Goal: Task Accomplishment & Management: Use online tool/utility

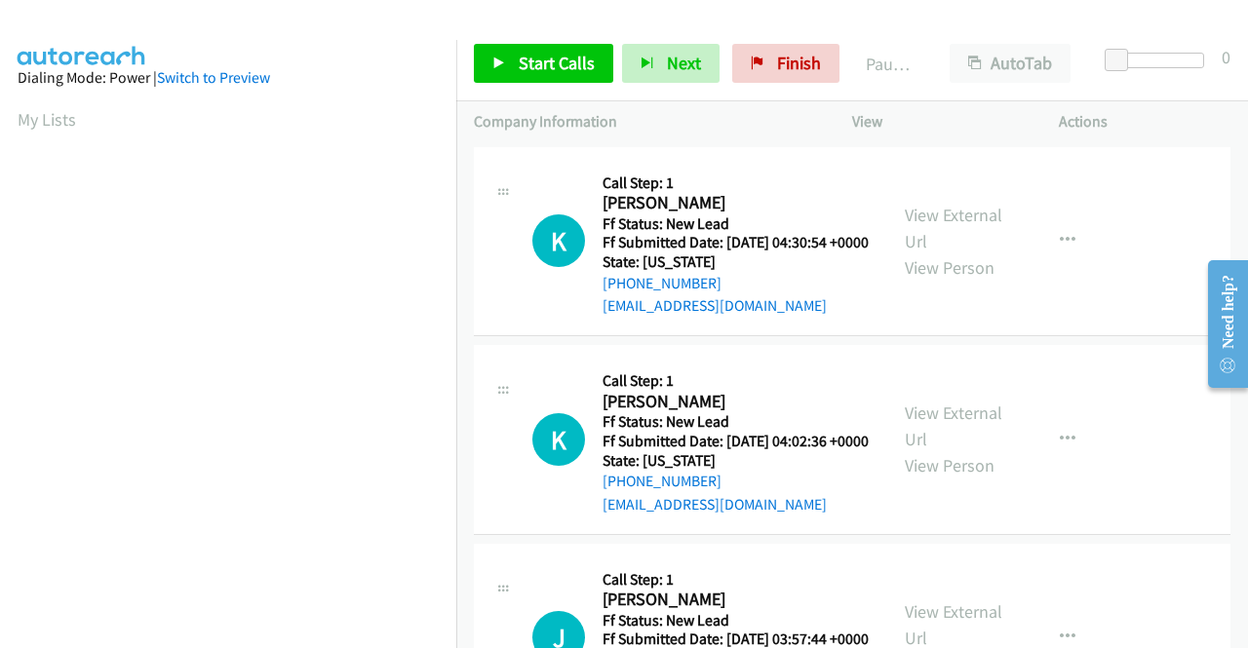
click at [1144, 291] on div "K Callback Scheduled Call Step: 1 Keleen Wood America/New_York Ff Status: New L…" at bounding box center [852, 242] width 756 height 190
click at [968, 215] on link "View External Url" at bounding box center [953, 228] width 97 height 49
click at [961, 438] on link "View External Url" at bounding box center [953, 426] width 97 height 49
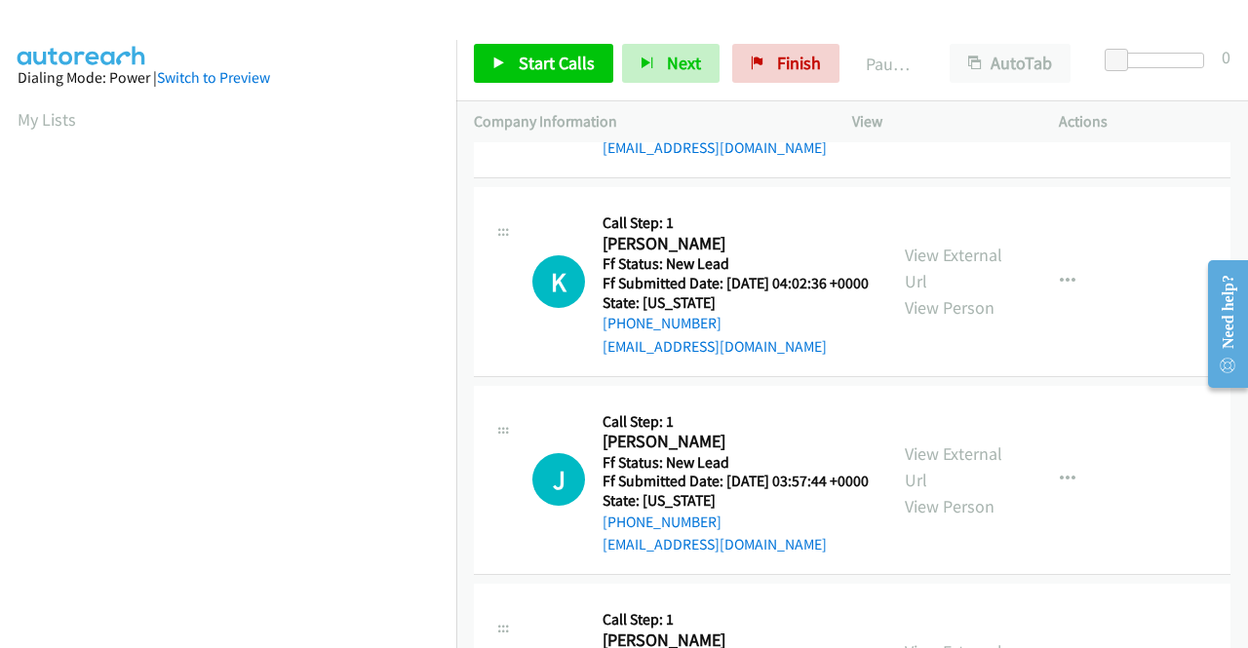
scroll to position [195, 0]
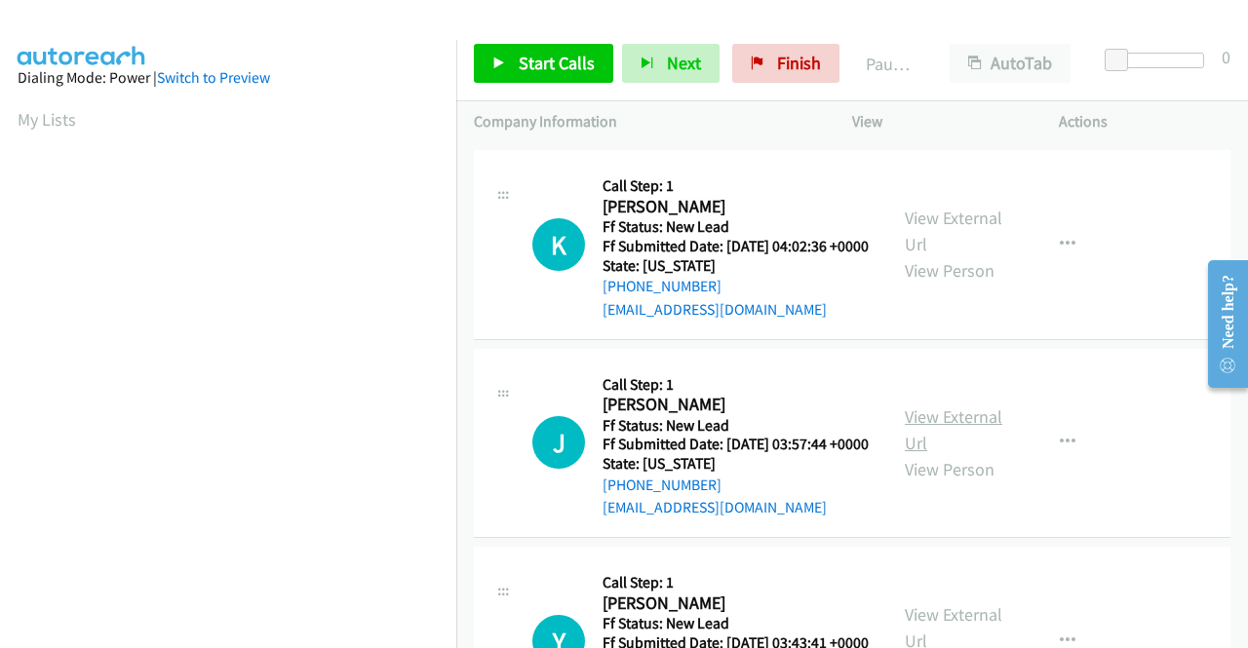
click at [947, 454] on link "View External Url" at bounding box center [953, 430] width 97 height 49
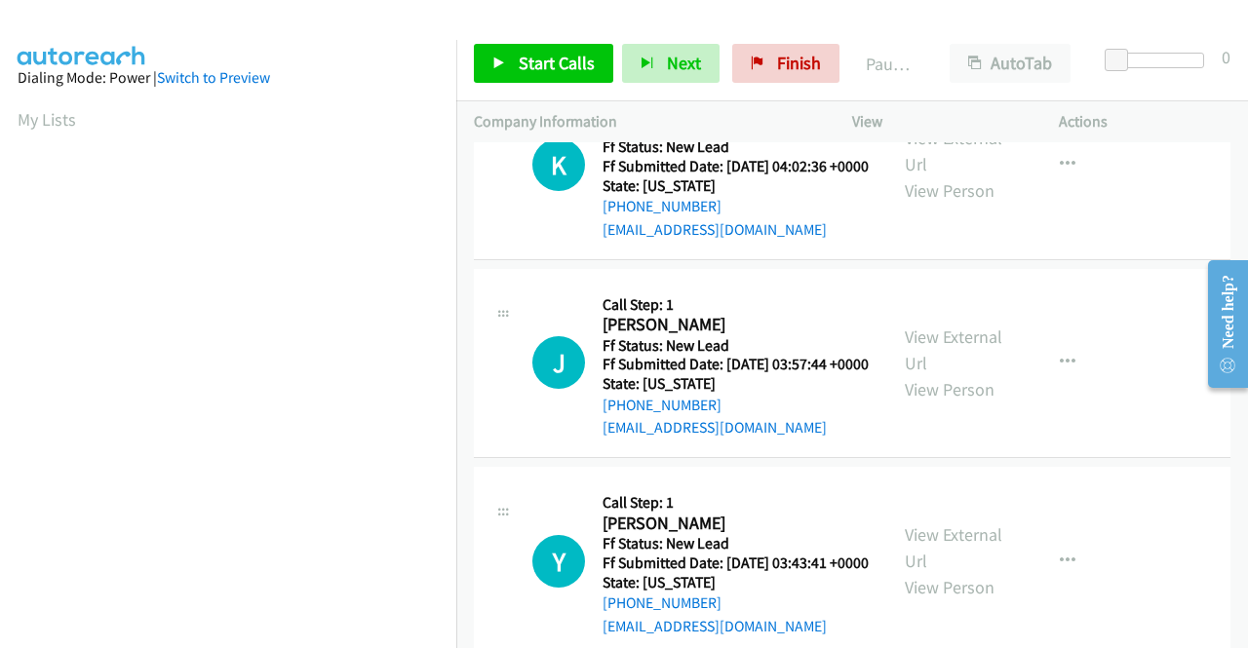
scroll to position [390, 0]
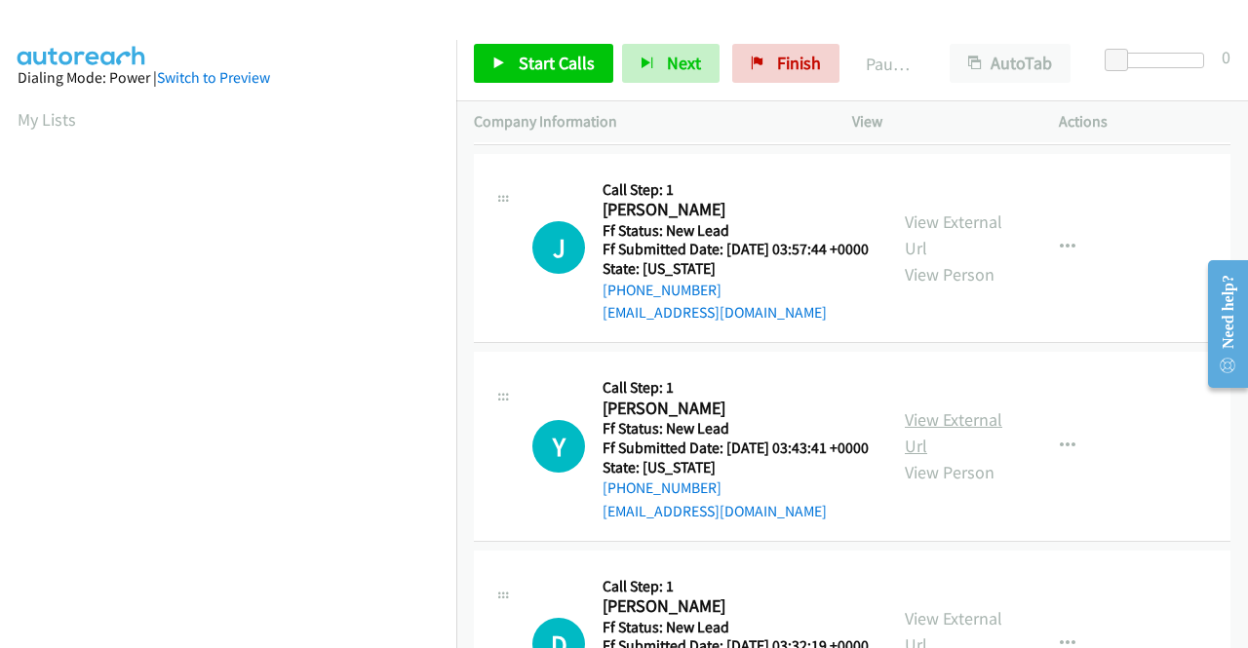
click at [960, 457] on link "View External Url" at bounding box center [953, 432] width 97 height 49
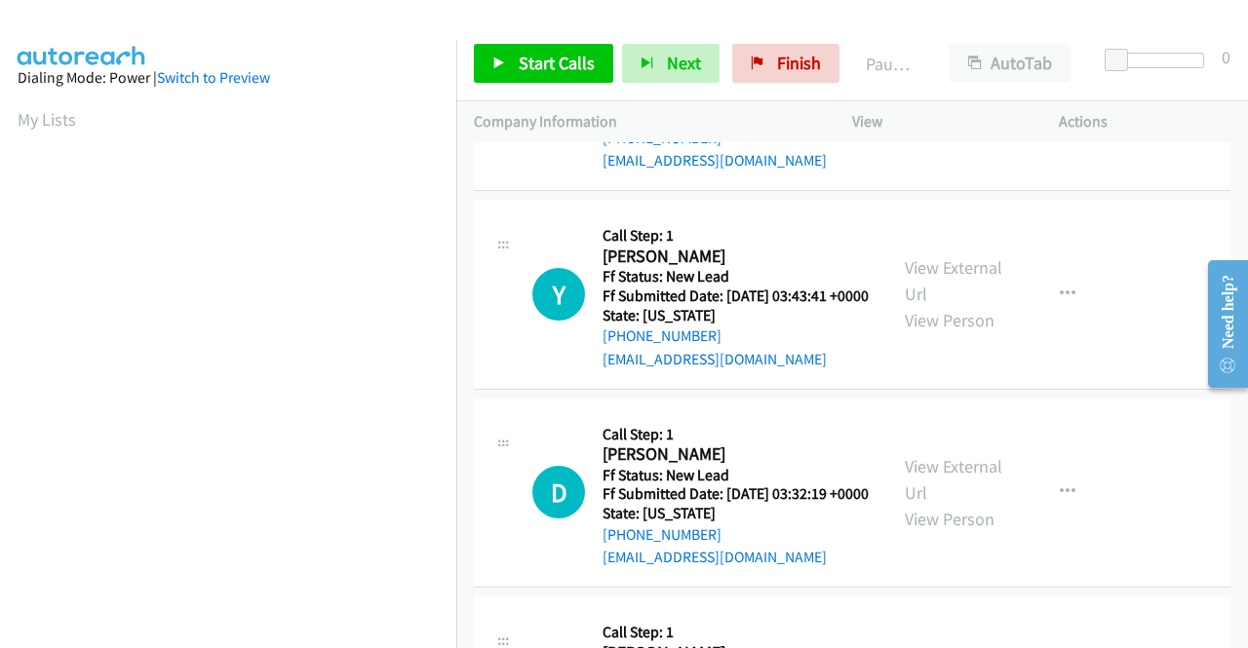
scroll to position [585, 0]
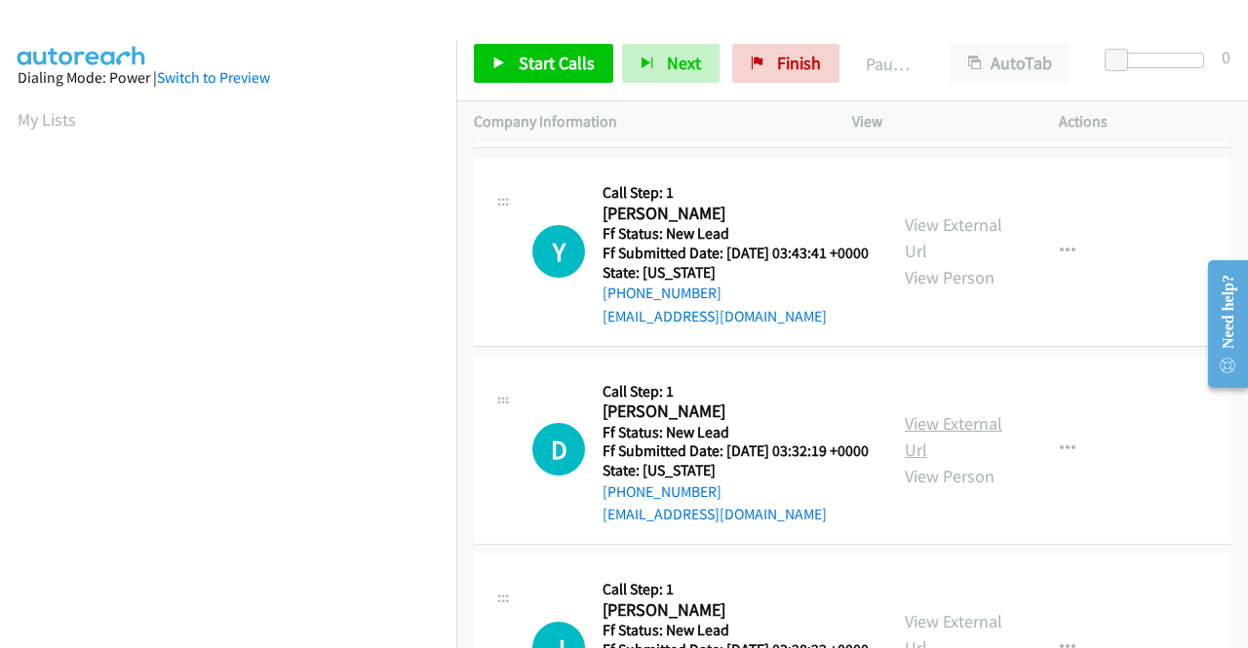
click at [953, 461] on link "View External Url" at bounding box center [953, 436] width 97 height 49
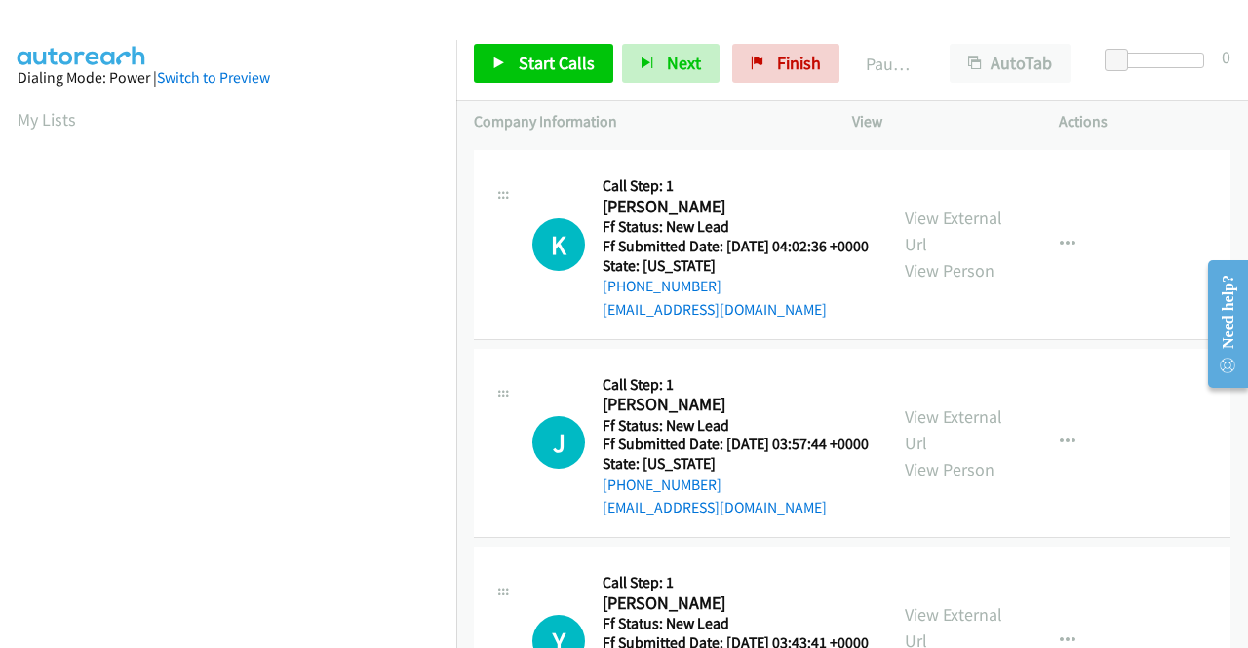
scroll to position [0, 0]
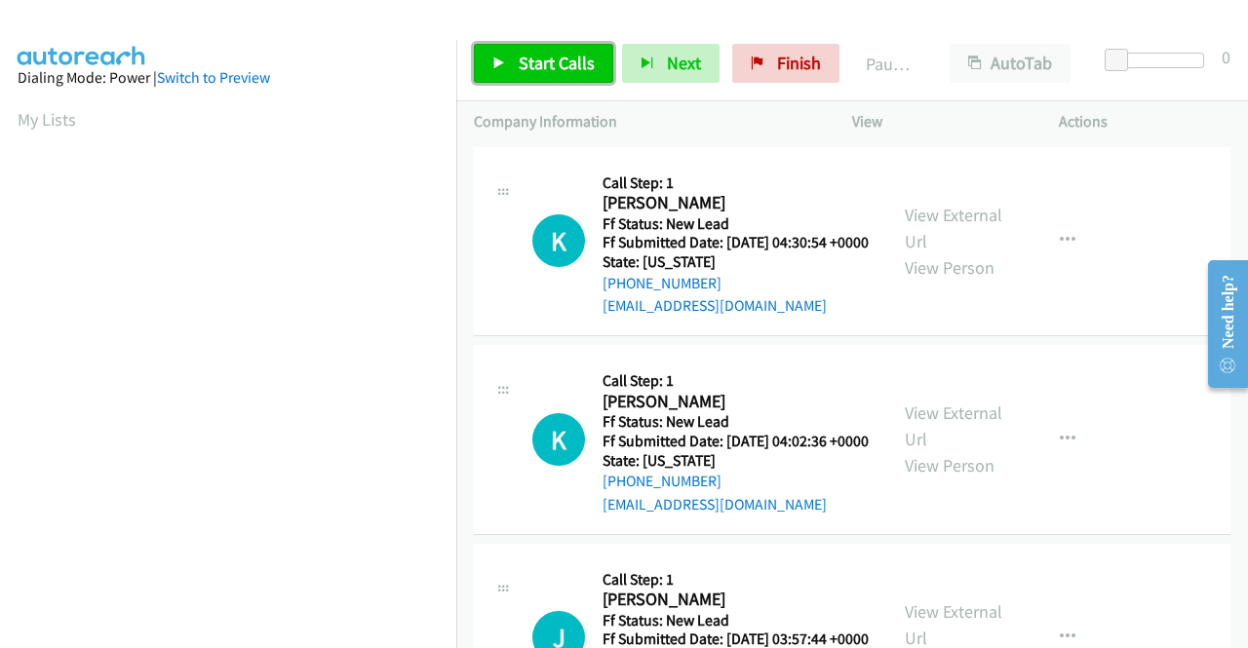
click at [560, 63] on span "Start Calls" at bounding box center [557, 63] width 76 height 22
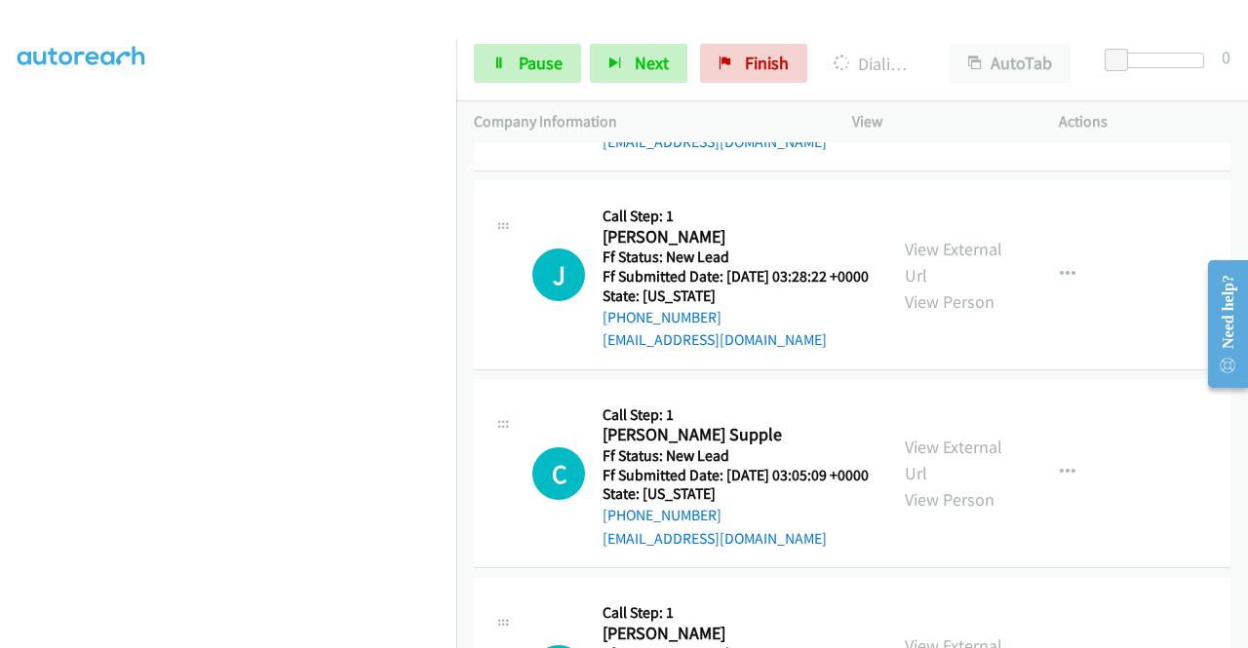
scroll to position [1072, 0]
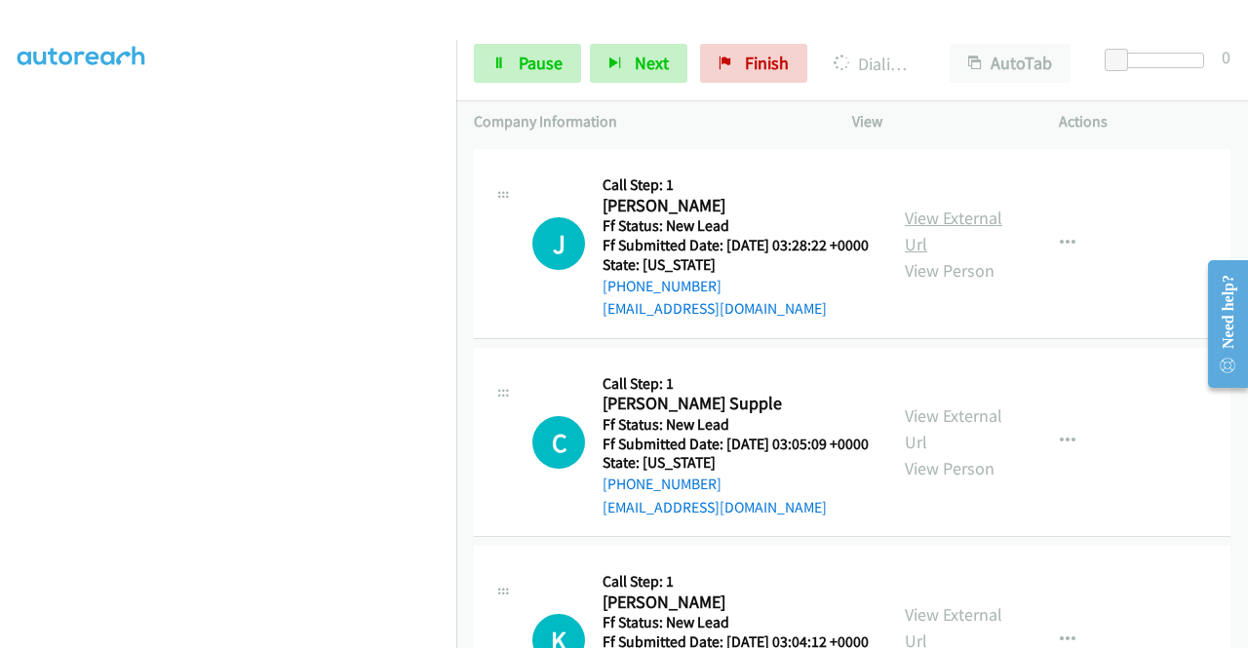
click at [925, 255] on link "View External Url" at bounding box center [953, 231] width 97 height 49
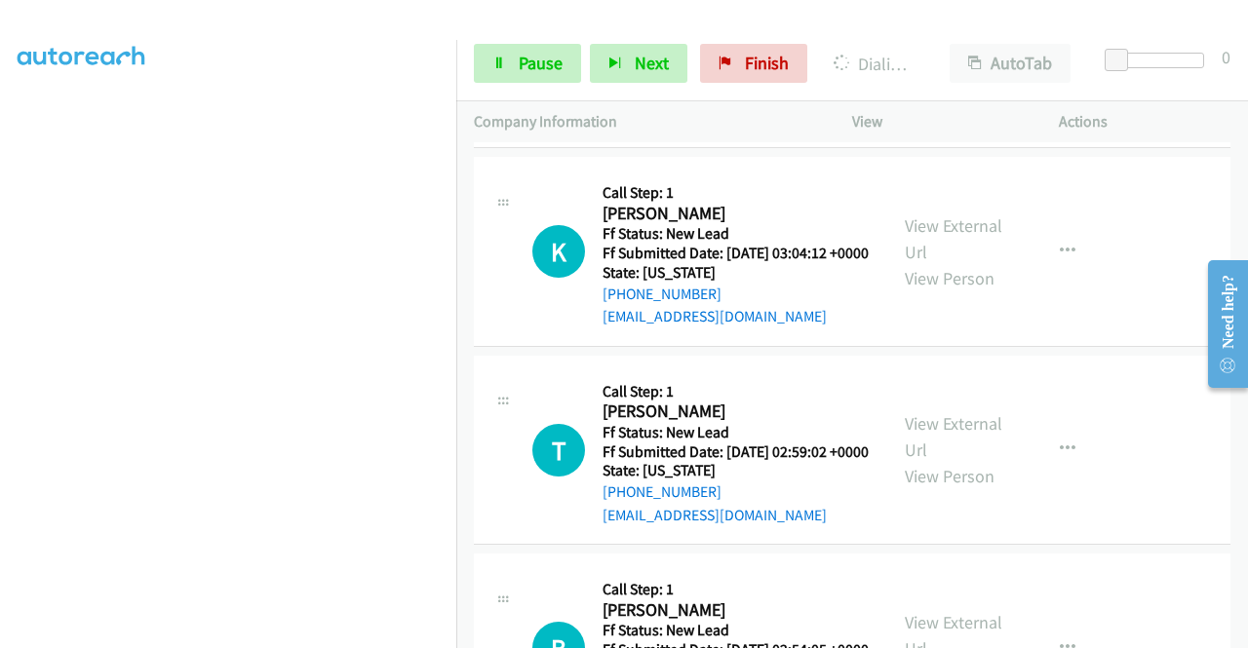
scroll to position [1462, 0]
click at [959, 63] on link "View External Url" at bounding box center [953, 39] width 97 height 49
click at [959, 262] on link "View External Url" at bounding box center [953, 237] width 97 height 49
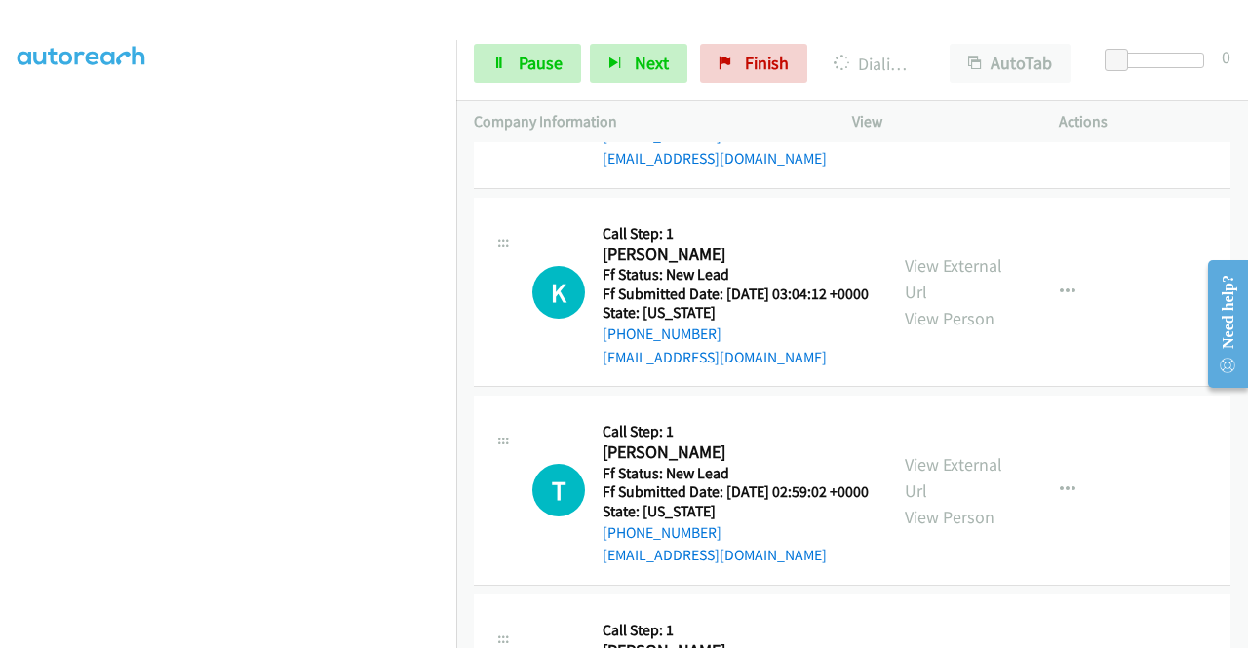
scroll to position [1503, 0]
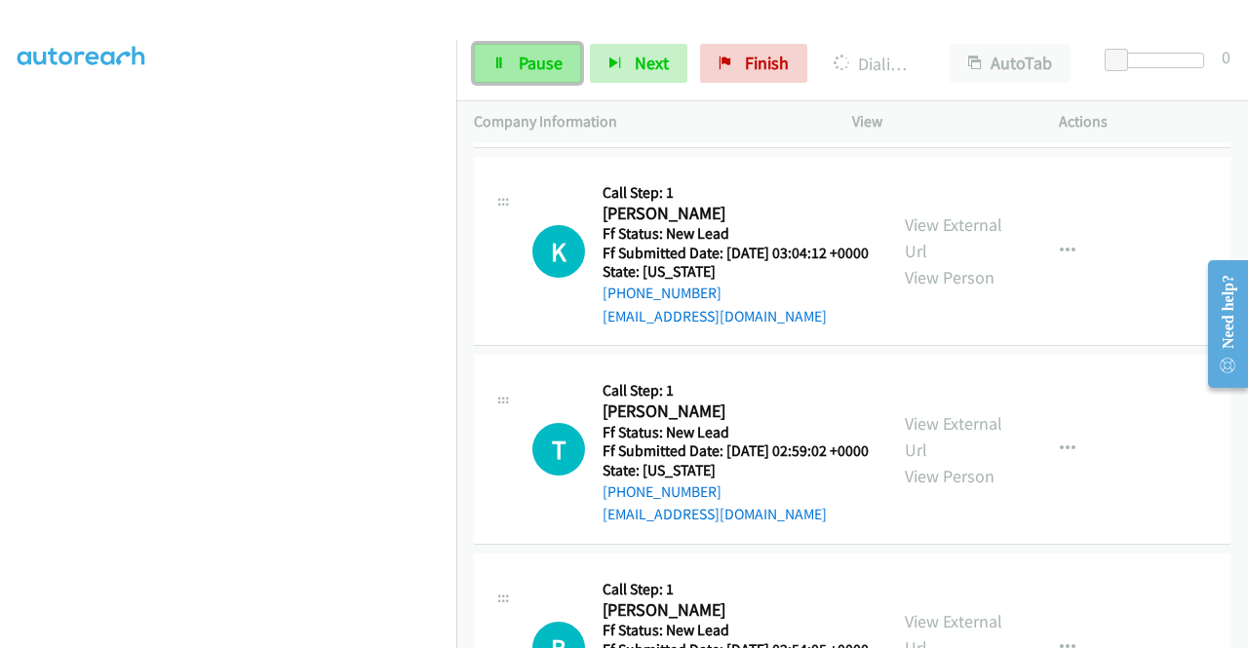
click at [493, 52] on link "Pause" at bounding box center [527, 63] width 107 height 39
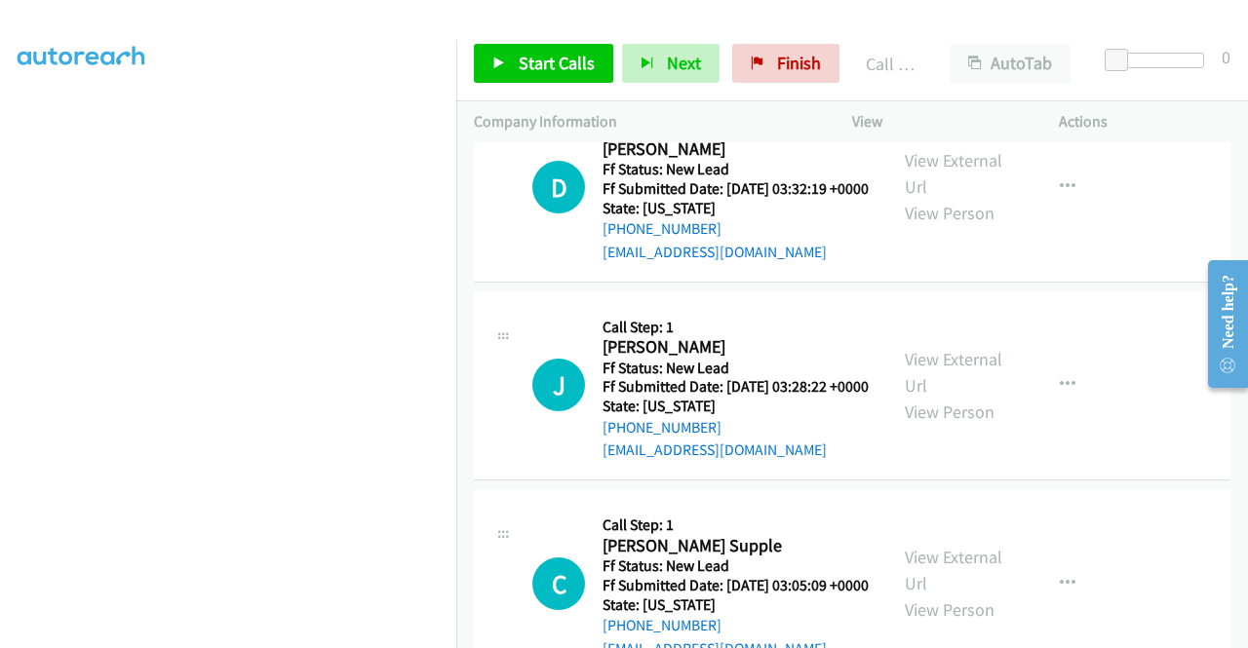
scroll to position [1016, 0]
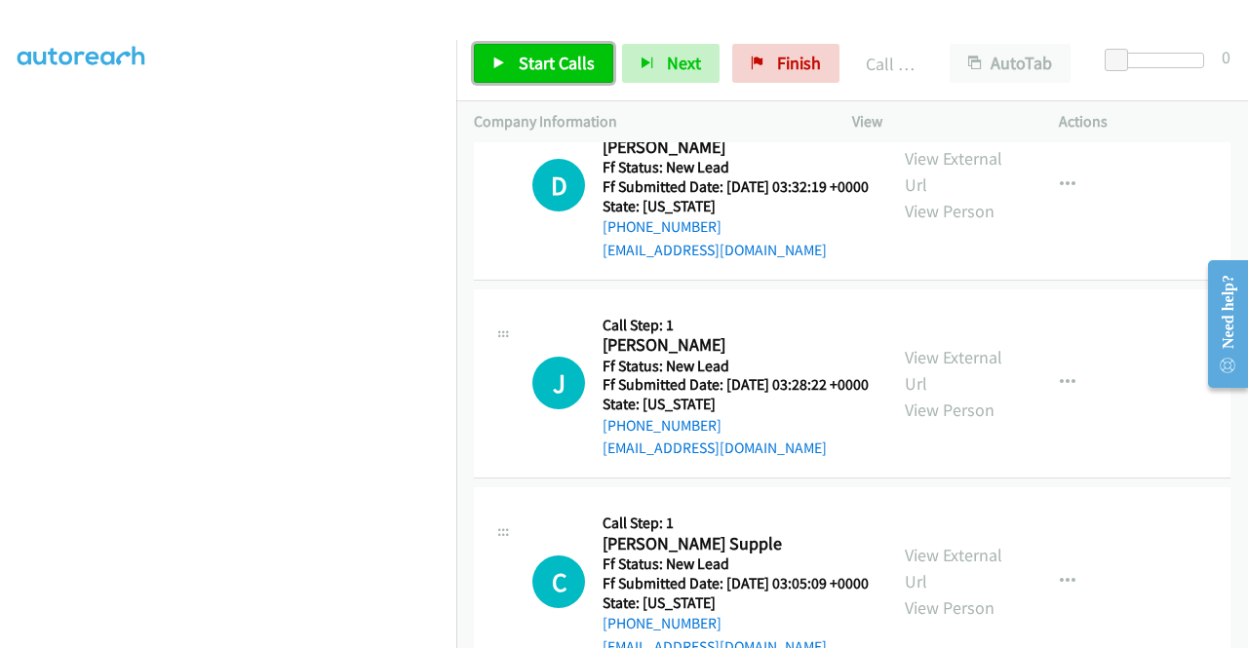
click at [487, 65] on link "Start Calls" at bounding box center [543, 63] width 139 height 39
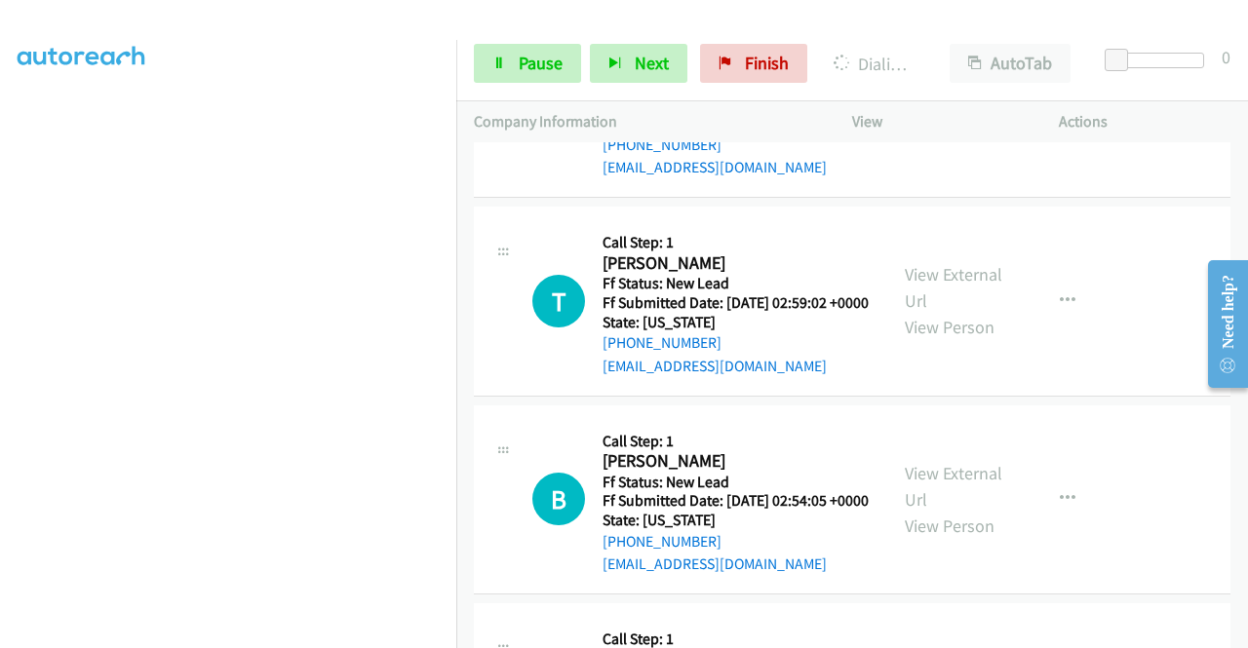
scroll to position [1698, 0]
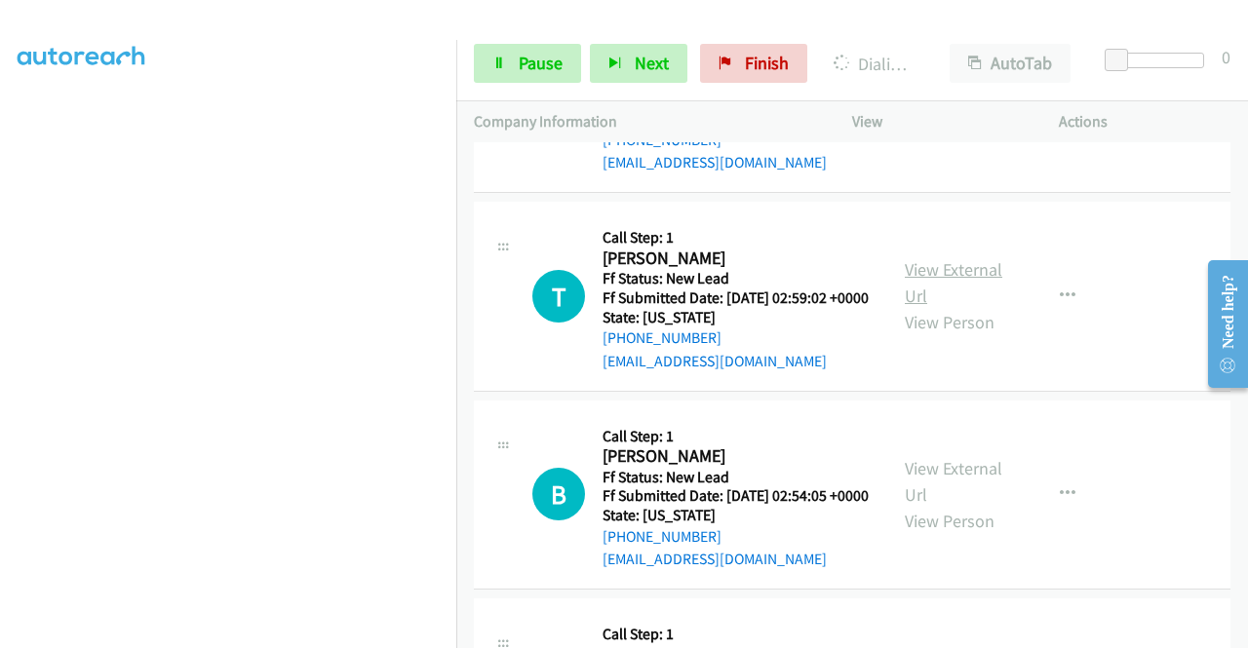
click at [964, 307] on link "View External Url" at bounding box center [953, 282] width 97 height 49
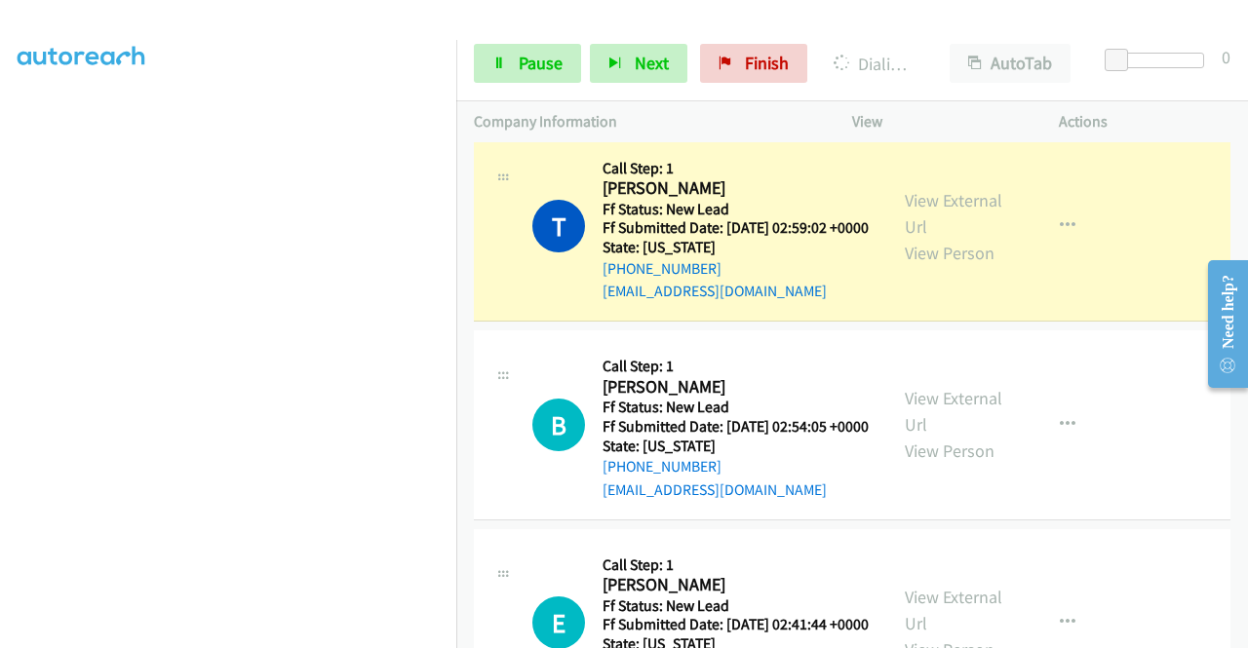
scroll to position [1934, 0]
drag, startPoint x: 523, startPoint y: 60, endPoint x: 554, endPoint y: 54, distance: 31.9
click at [523, 60] on span "Pause" at bounding box center [541, 63] width 44 height 22
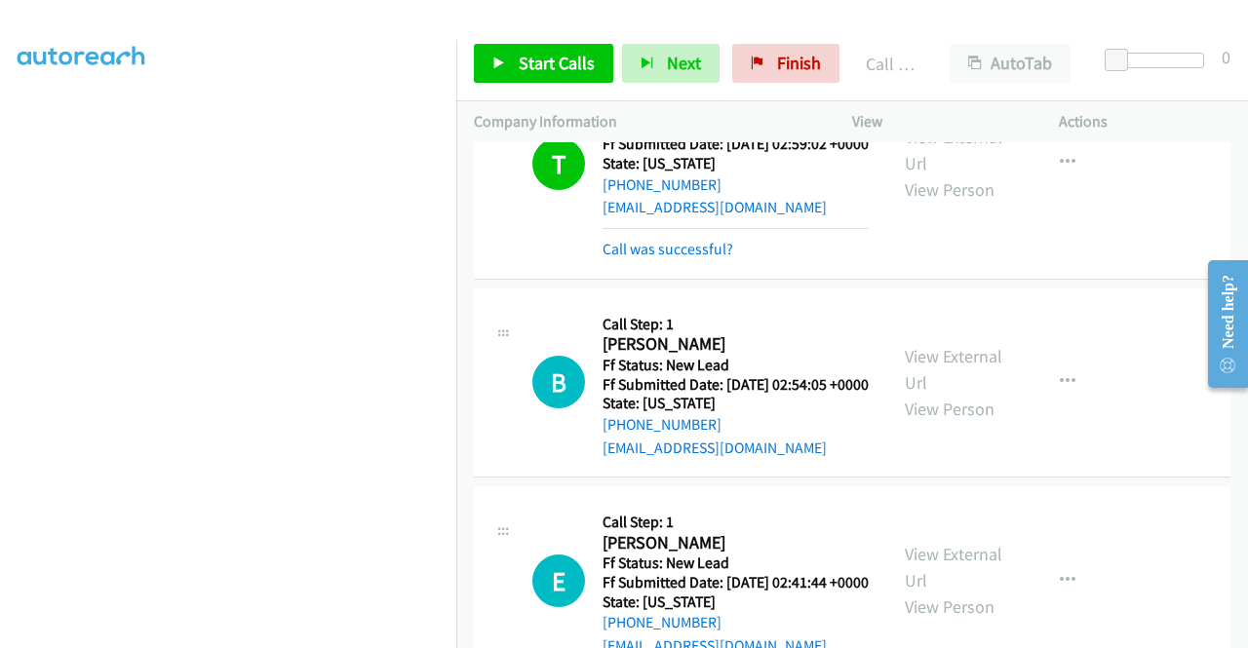
scroll to position [2129, 0]
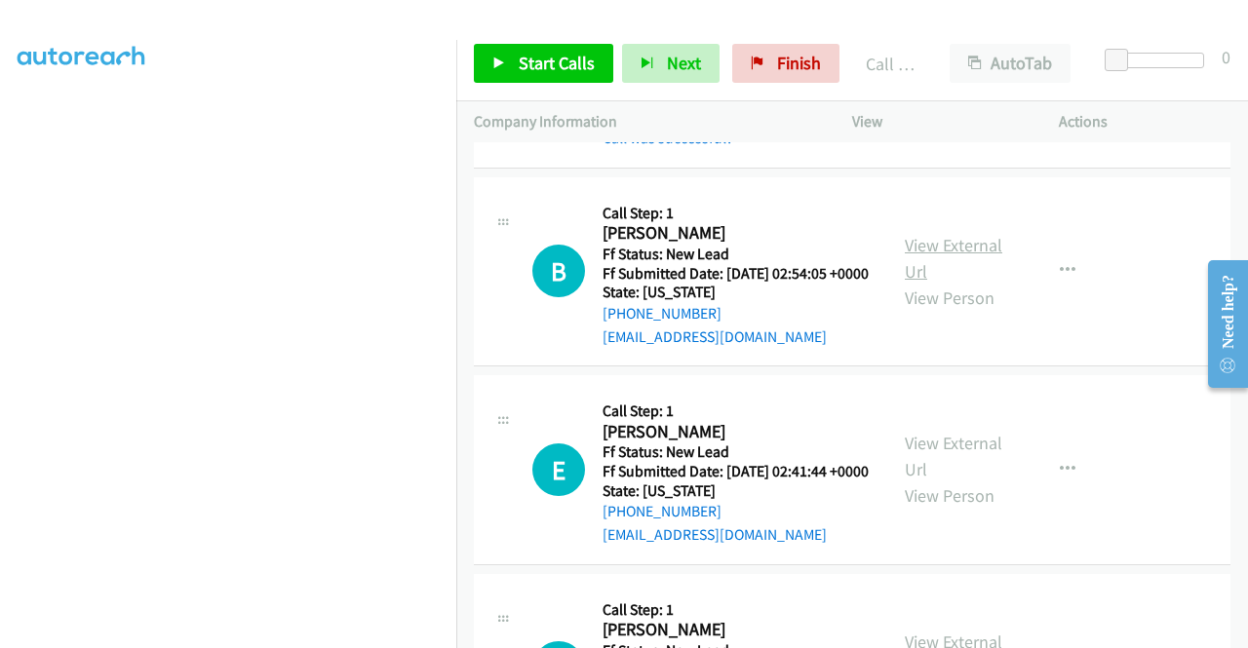
click at [960, 283] on link "View External Url" at bounding box center [953, 258] width 97 height 49
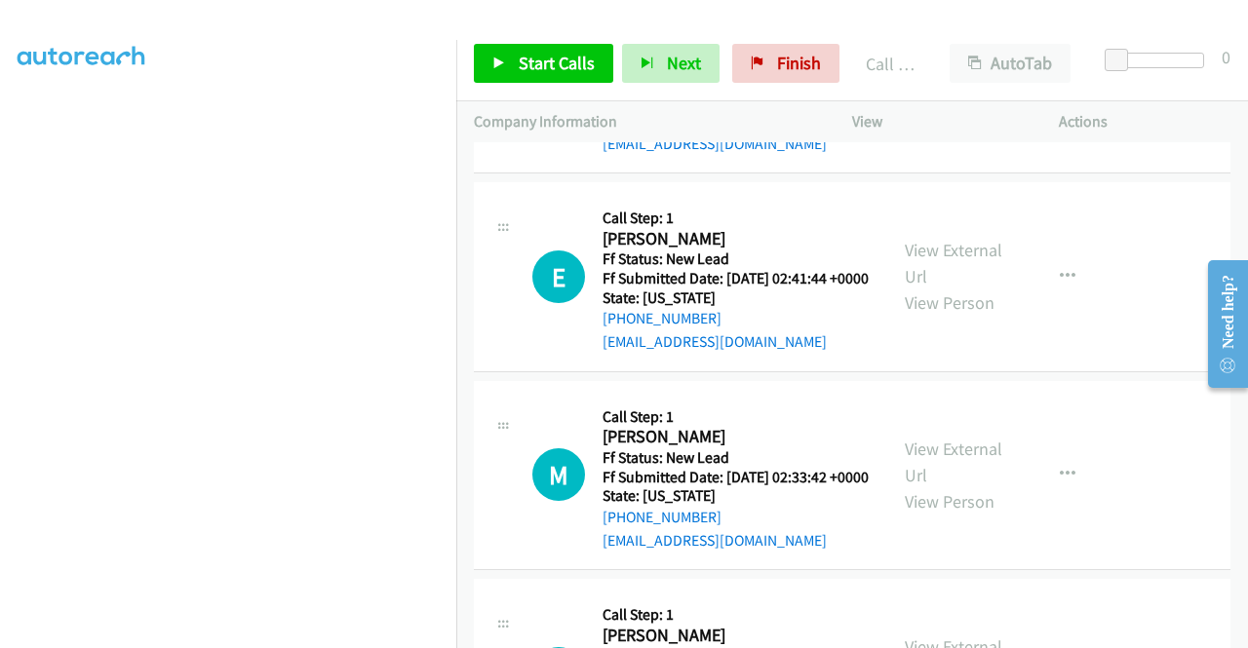
scroll to position [2324, 0]
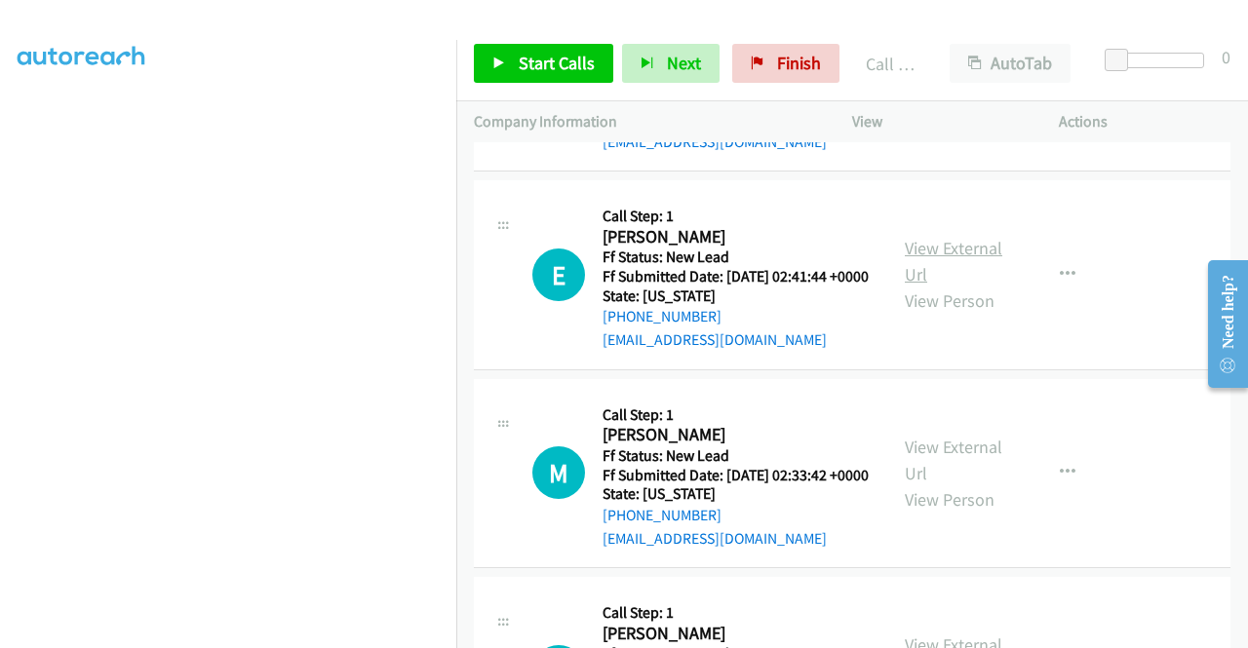
click at [971, 286] on link "View External Url" at bounding box center [953, 261] width 97 height 49
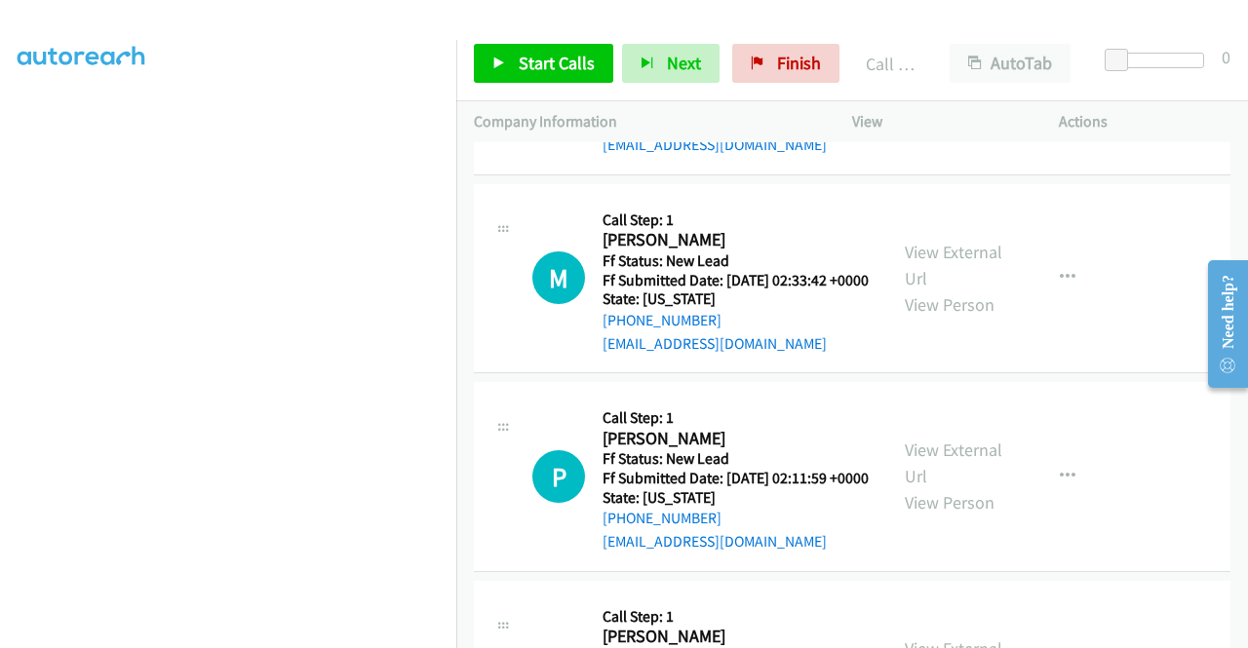
scroll to position [2519, 0]
click at [929, 290] on link "View External Url" at bounding box center [953, 265] width 97 height 49
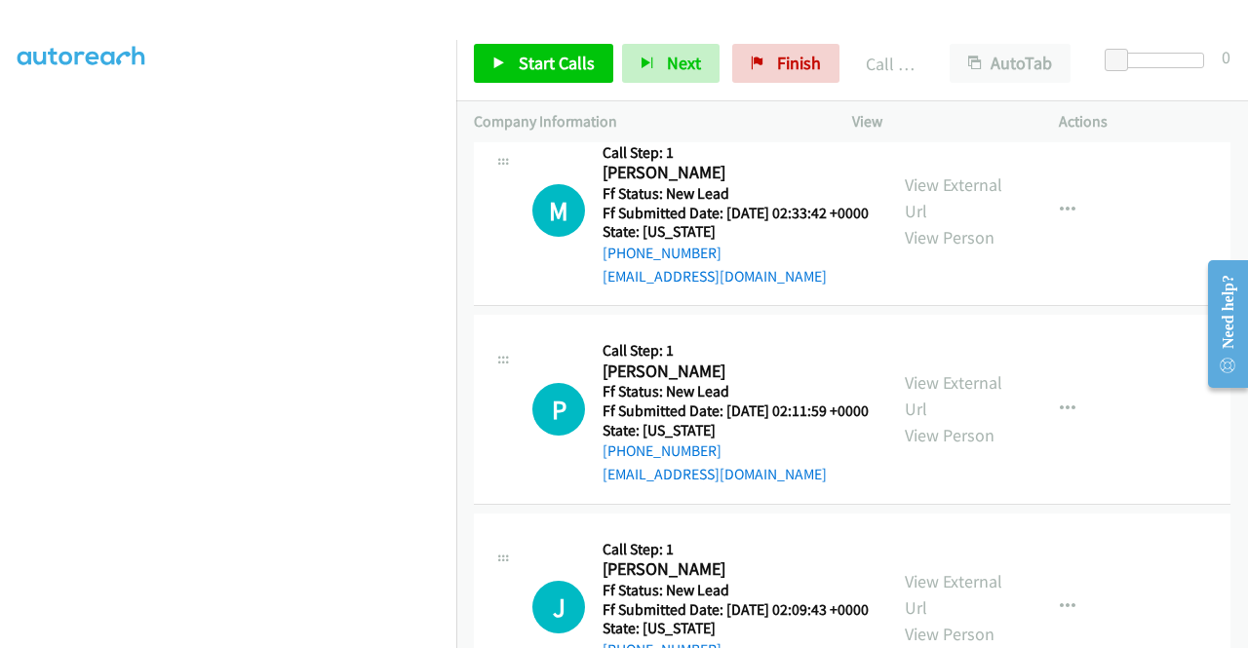
scroll to position [2616, 0]
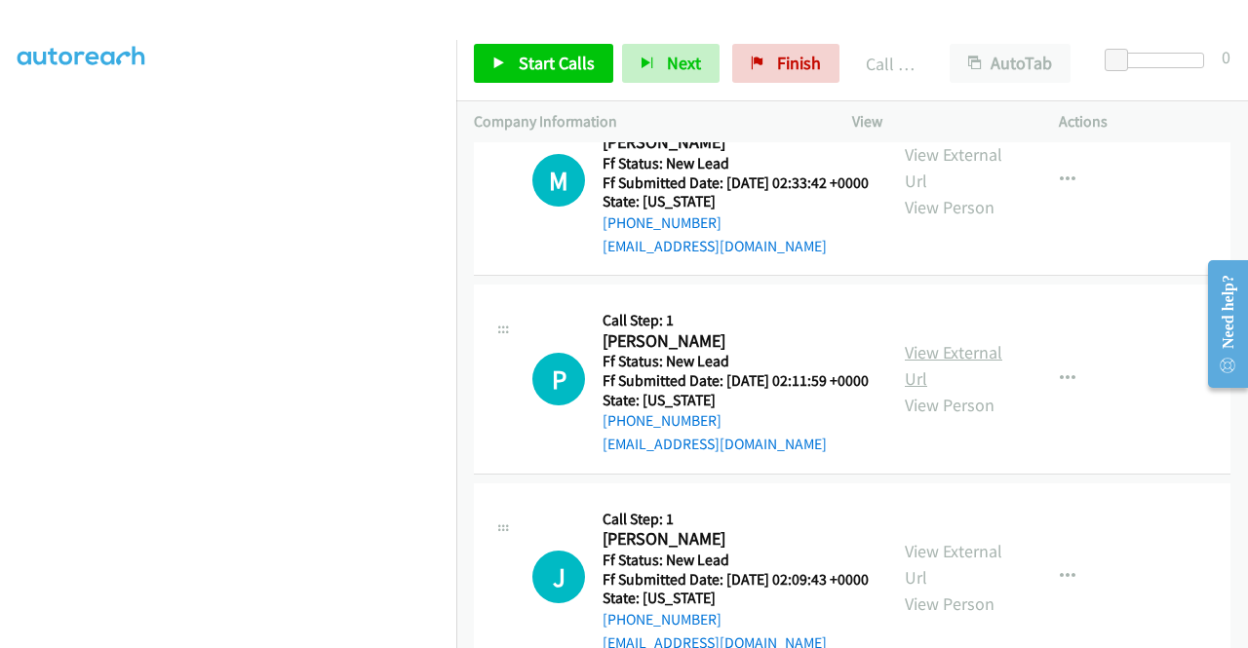
click at [949, 390] on link "View External Url" at bounding box center [953, 365] width 97 height 49
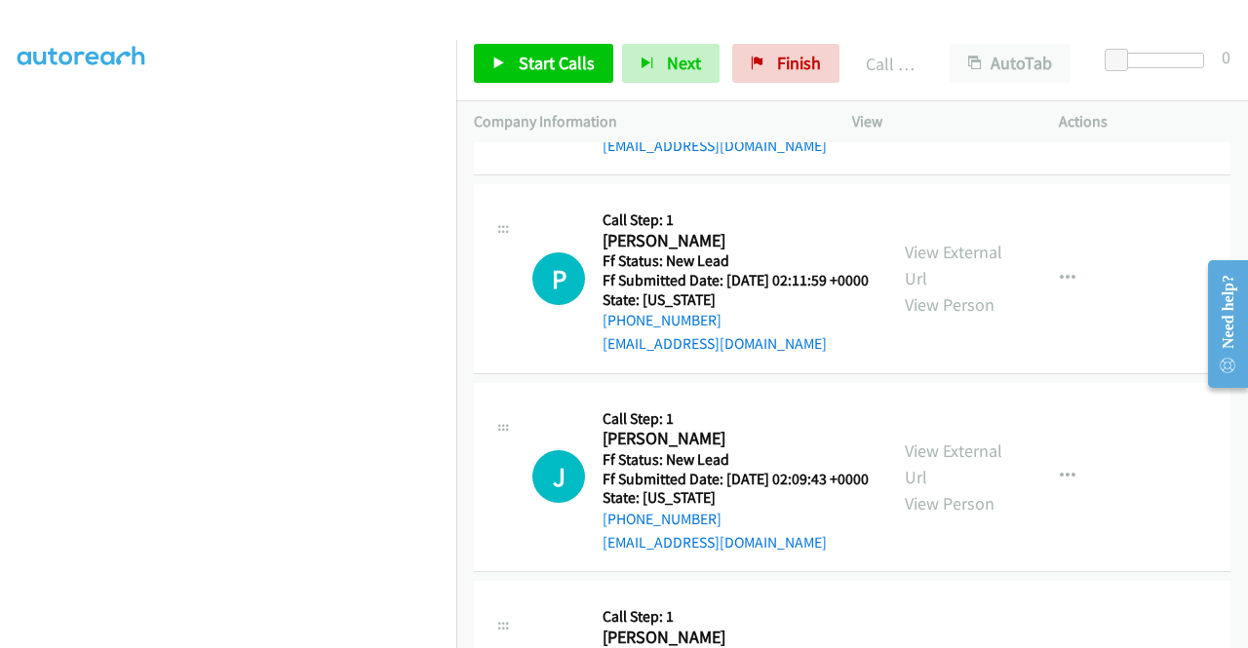
scroll to position [2811, 0]
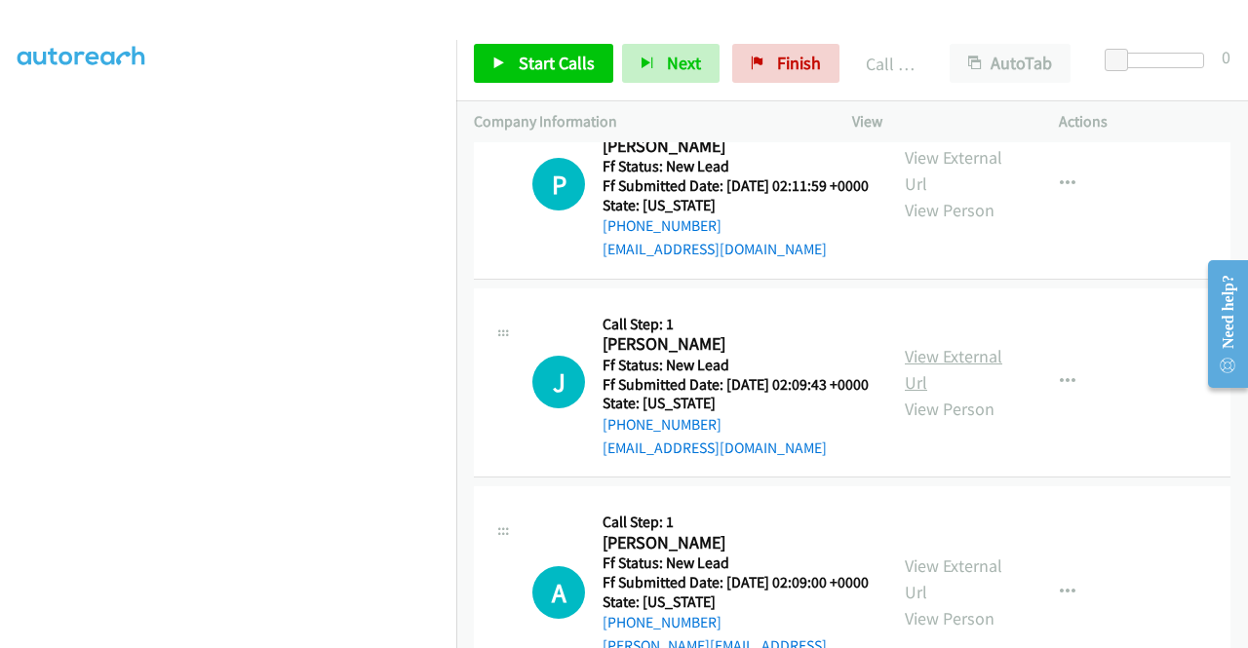
click at [953, 394] on link "View External Url" at bounding box center [953, 369] width 97 height 49
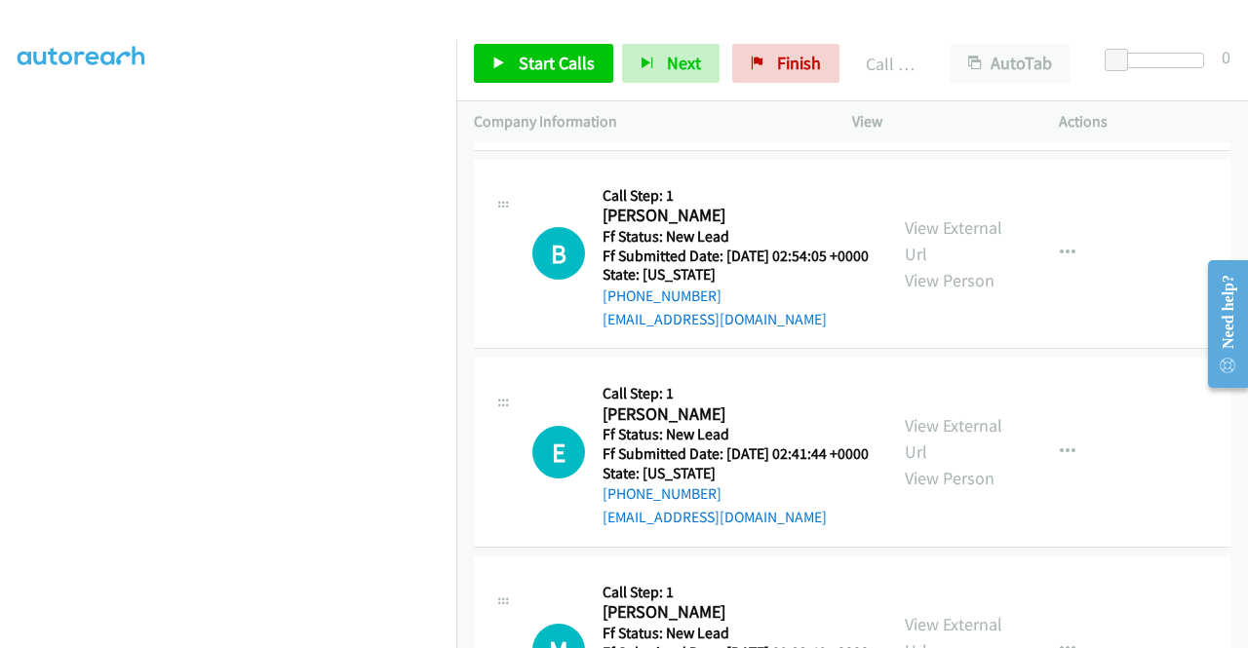
scroll to position [2227, 0]
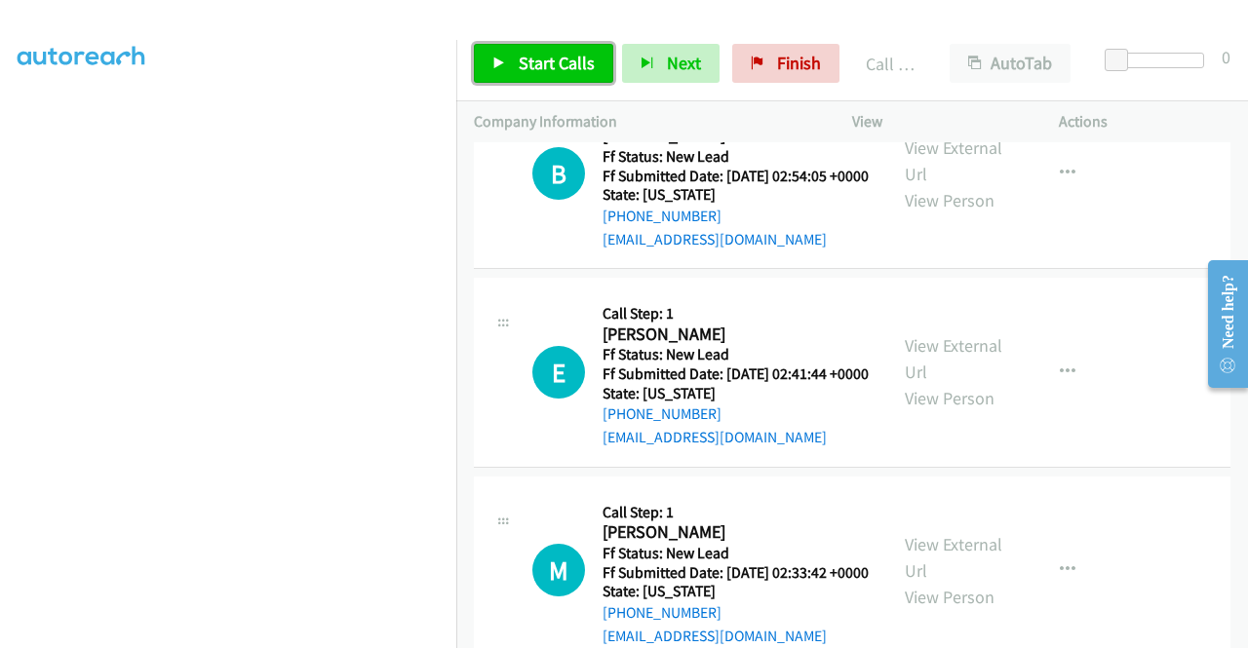
click at [541, 68] on span "Start Calls" at bounding box center [557, 63] width 76 height 22
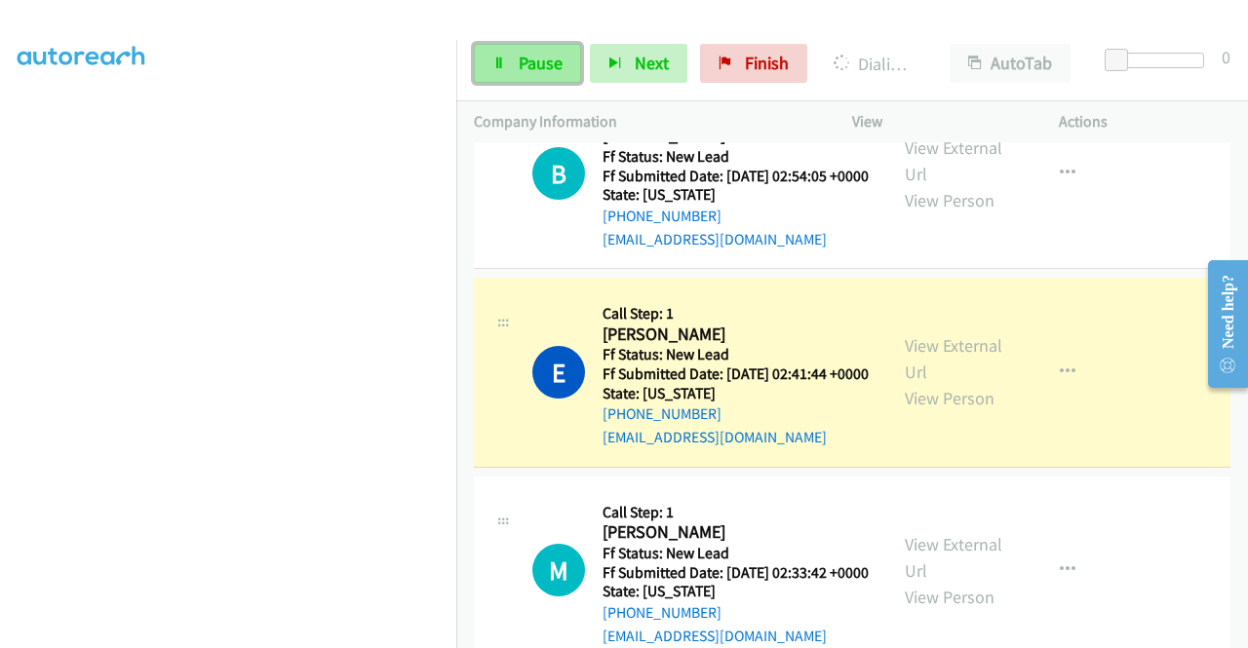
click at [506, 72] on link "Pause" at bounding box center [527, 63] width 107 height 39
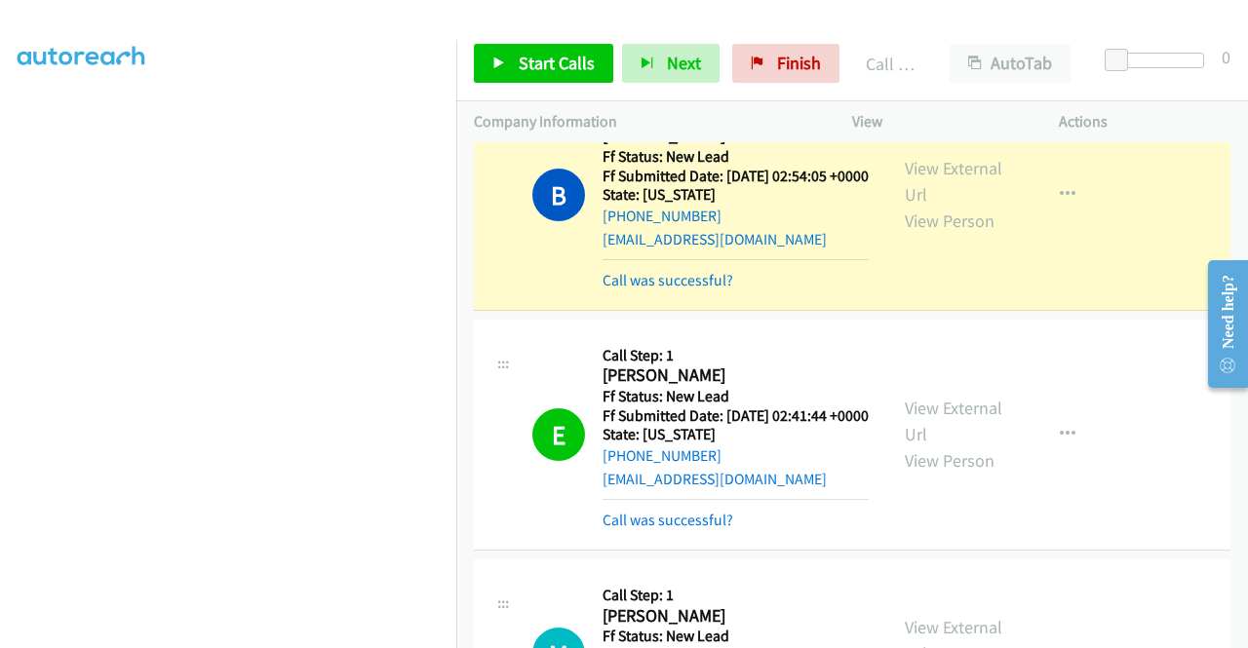
scroll to position [55, 0]
click at [803, 61] on span "Finish" at bounding box center [799, 63] width 44 height 22
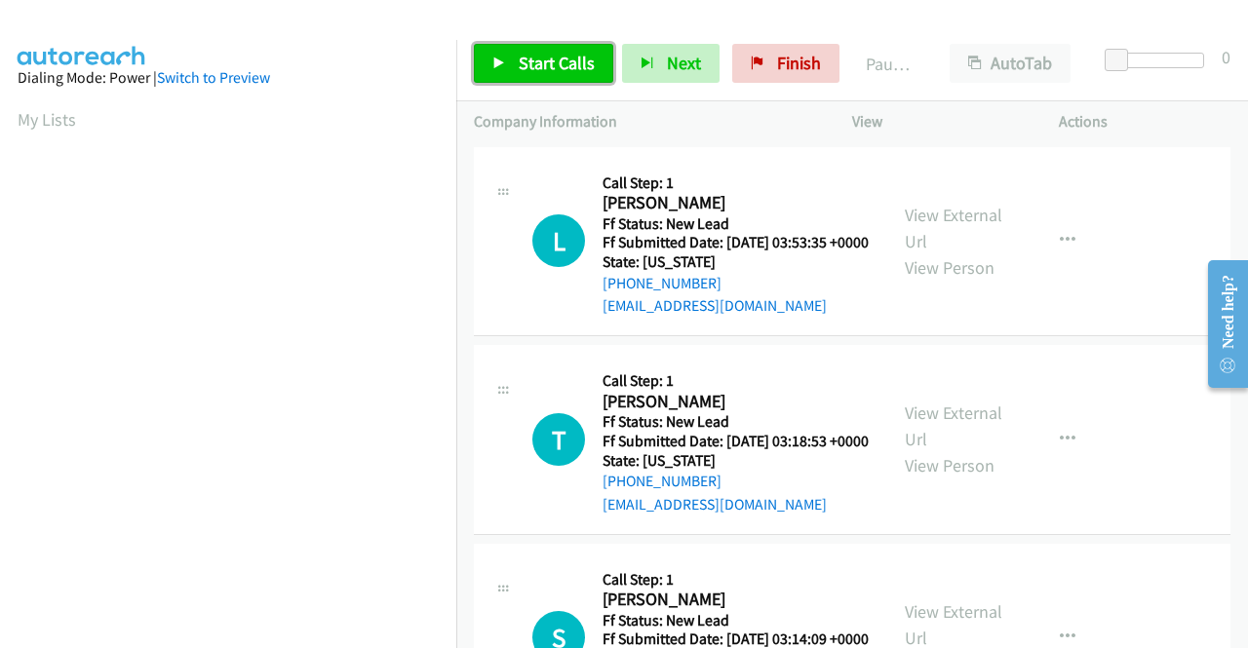
click at [587, 59] on span "Start Calls" at bounding box center [557, 63] width 76 height 22
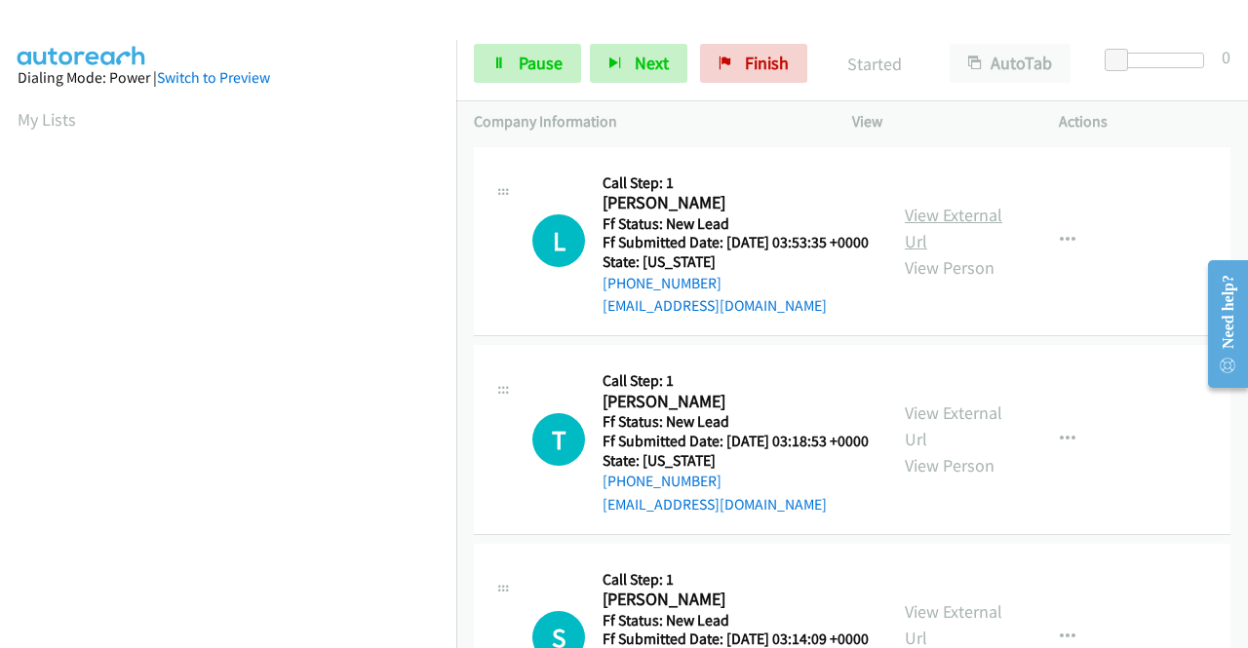
click at [949, 223] on link "View External Url" at bounding box center [953, 228] width 97 height 49
click at [985, 442] on link "View External Url" at bounding box center [953, 426] width 97 height 49
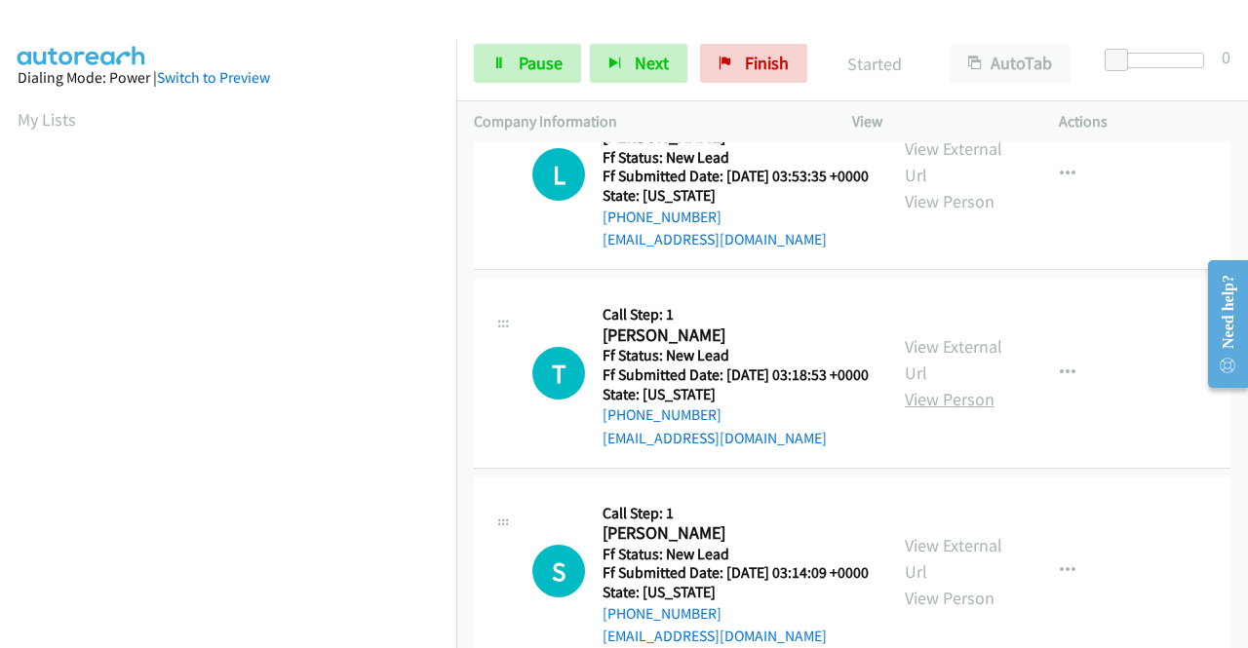
scroll to position [97, 0]
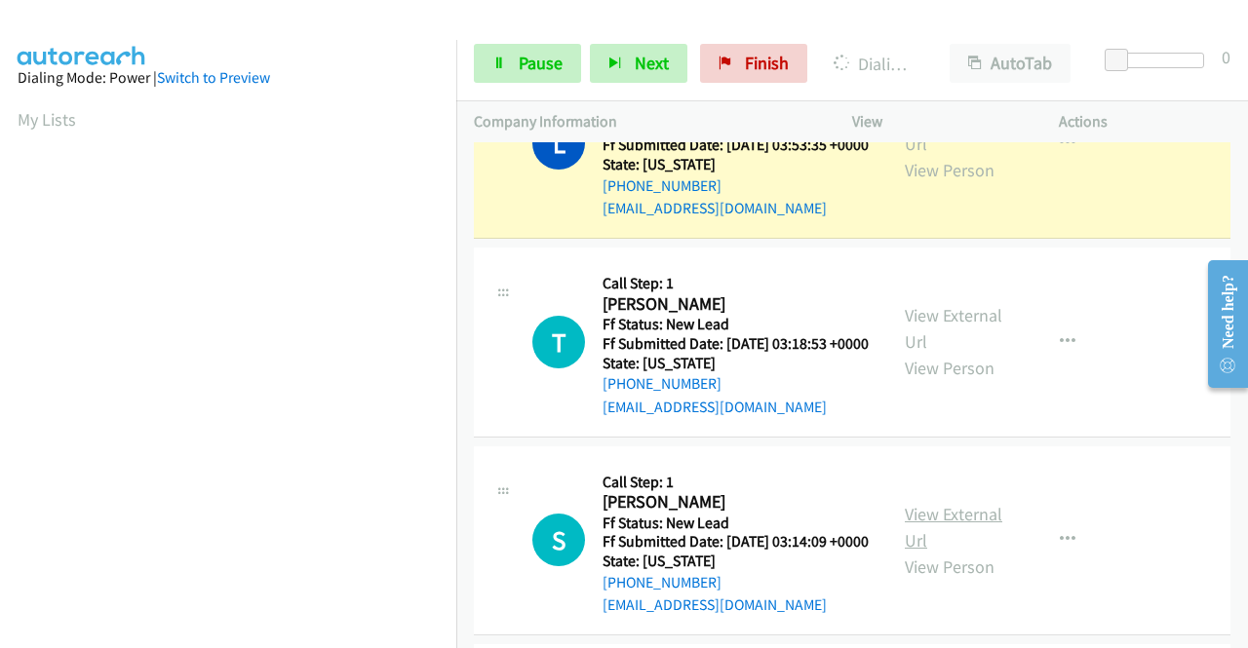
click at [961, 552] on link "View External Url" at bounding box center [953, 527] width 97 height 49
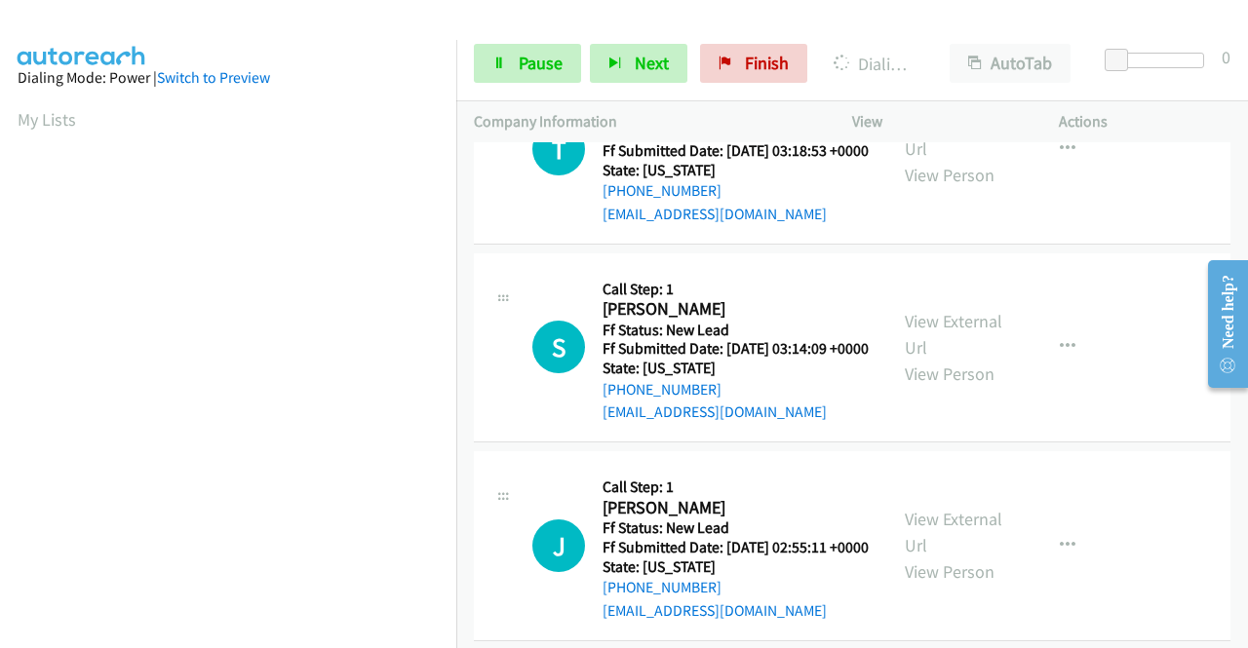
scroll to position [292, 0]
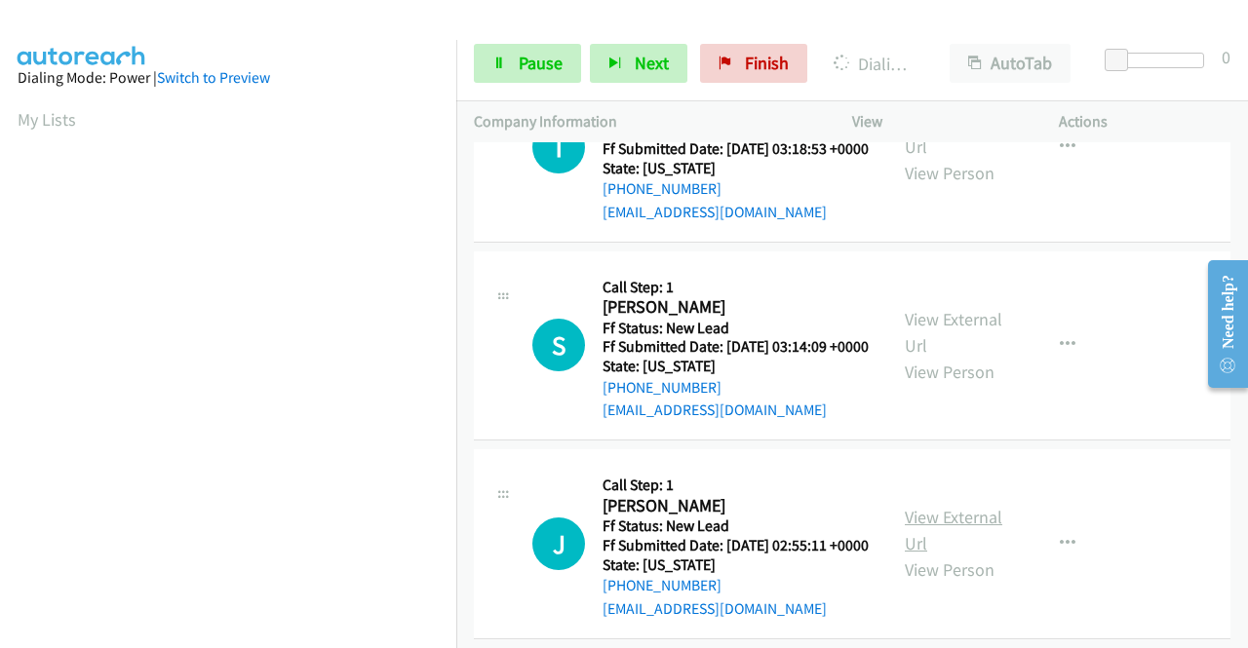
click at [952, 555] on link "View External Url" at bounding box center [953, 530] width 97 height 49
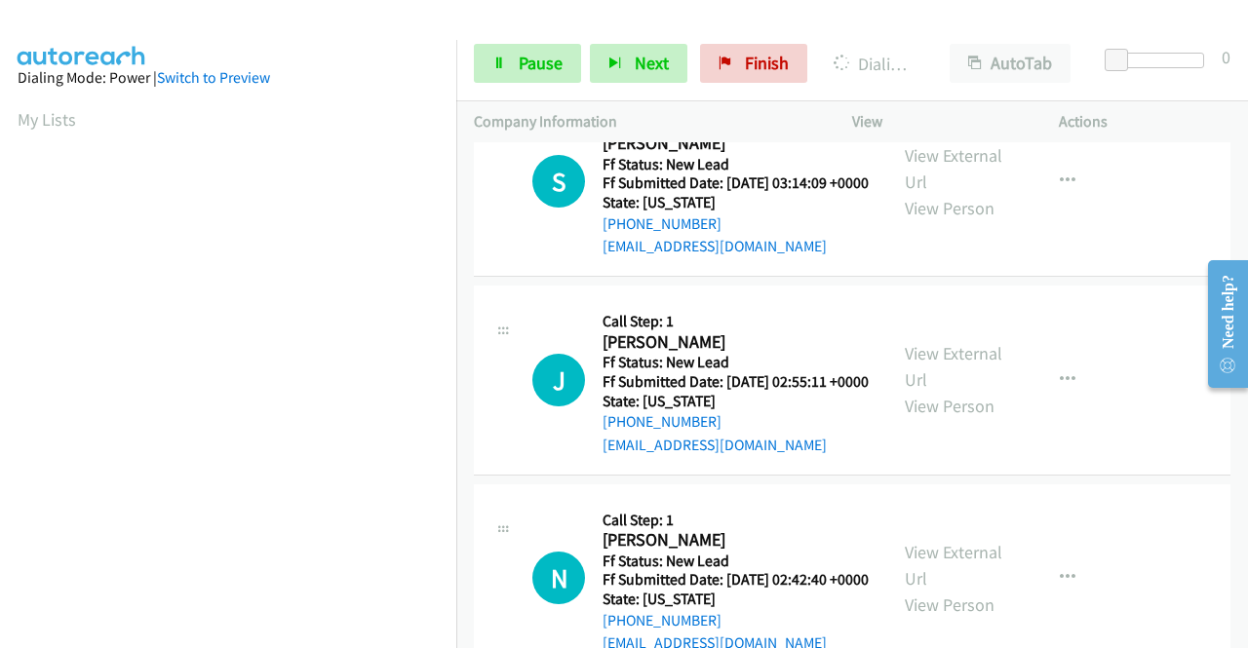
scroll to position [487, 0]
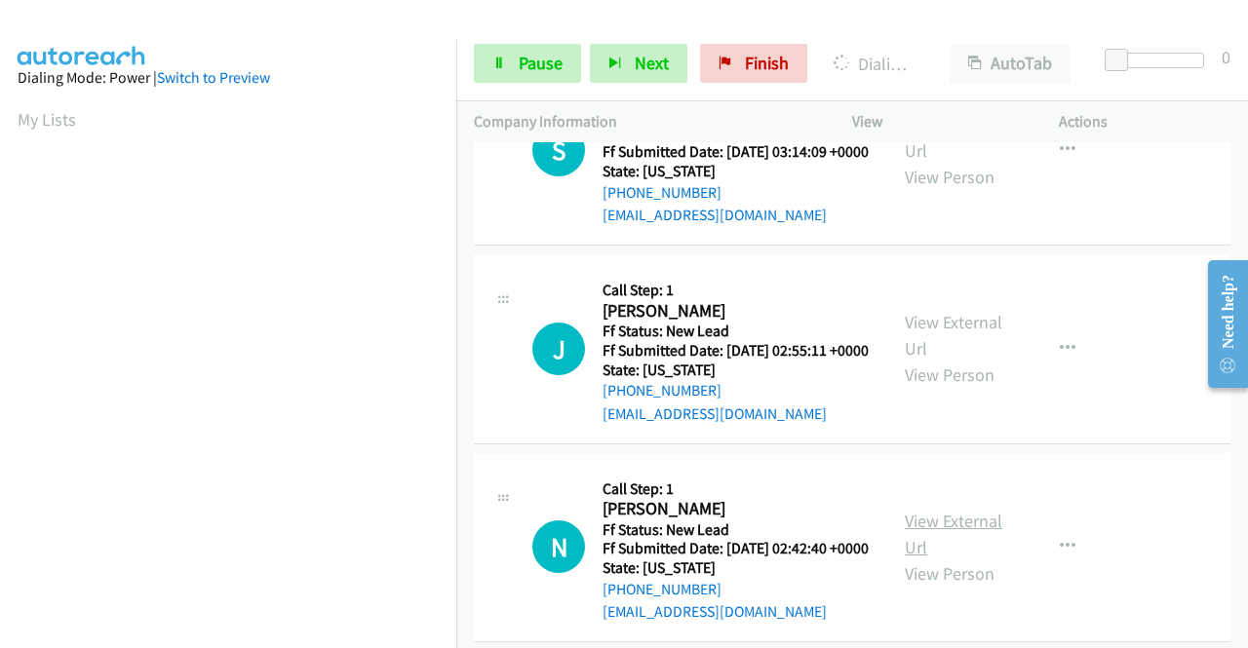
click at [955, 559] on link "View External Url" at bounding box center [953, 534] width 97 height 49
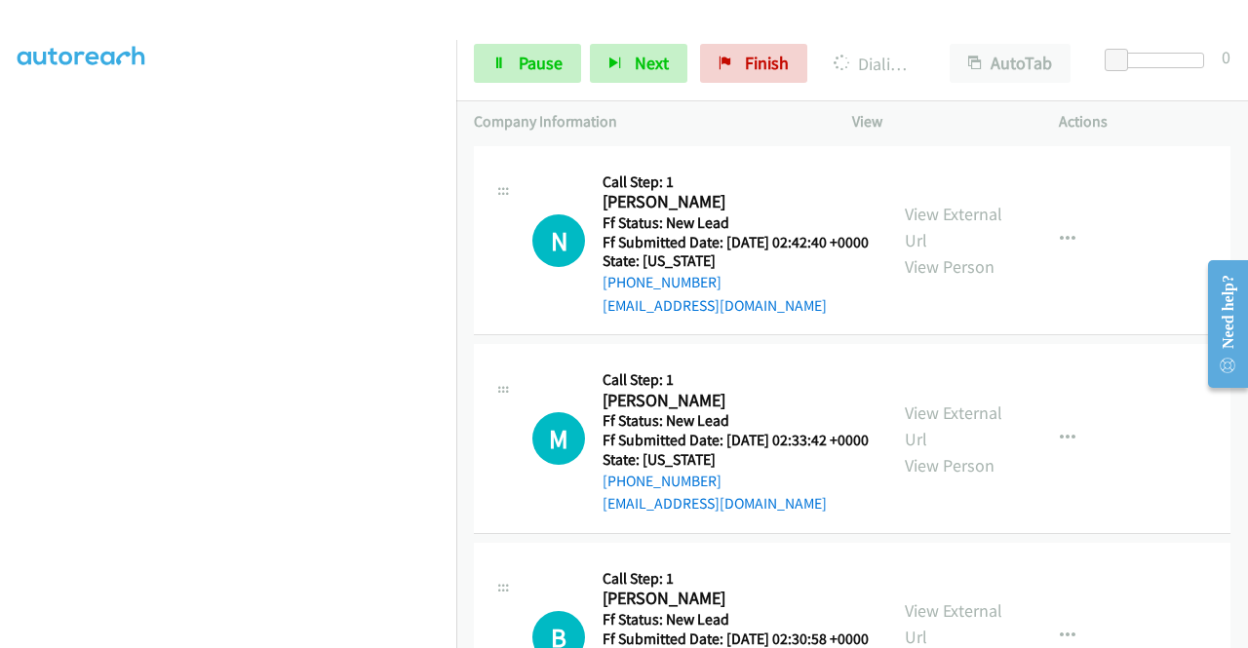
scroll to position [975, 0]
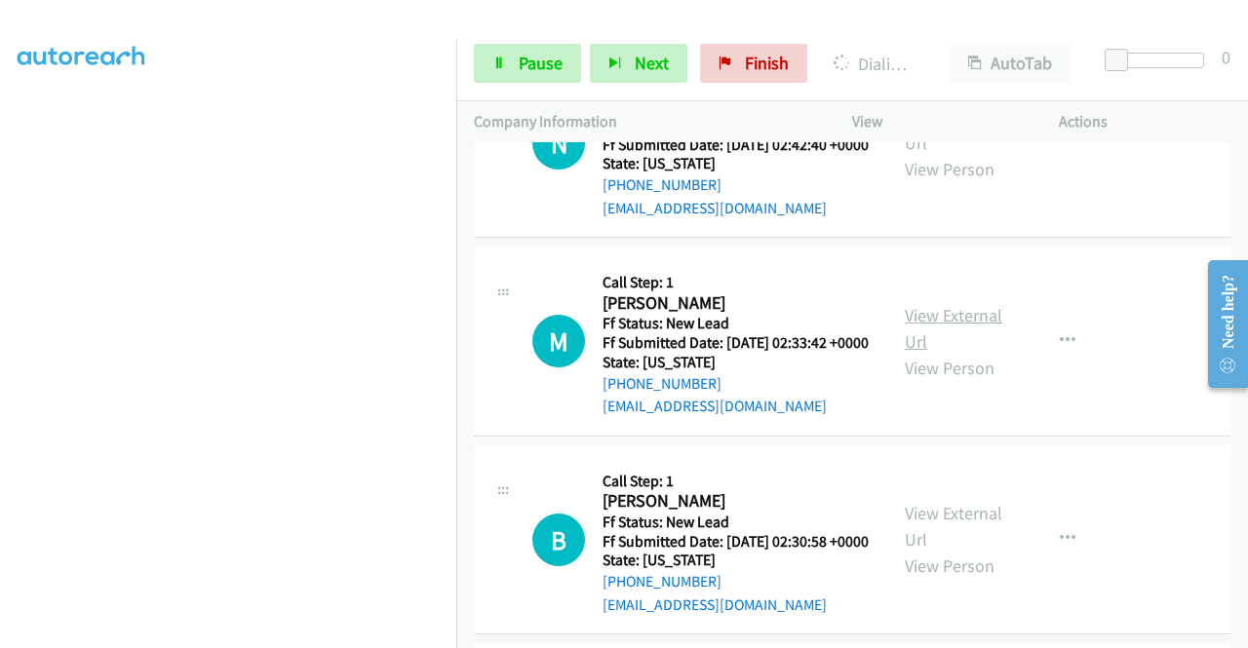
click at [988, 353] on link "View External Url" at bounding box center [953, 328] width 97 height 49
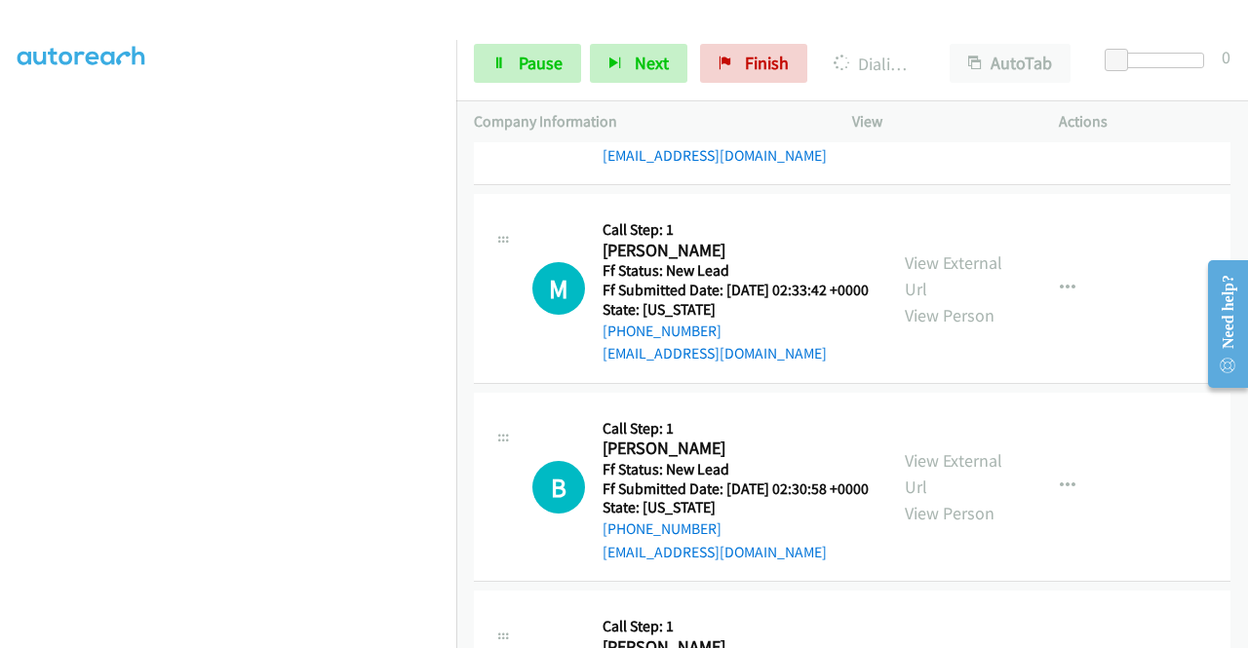
scroll to position [1072, 0]
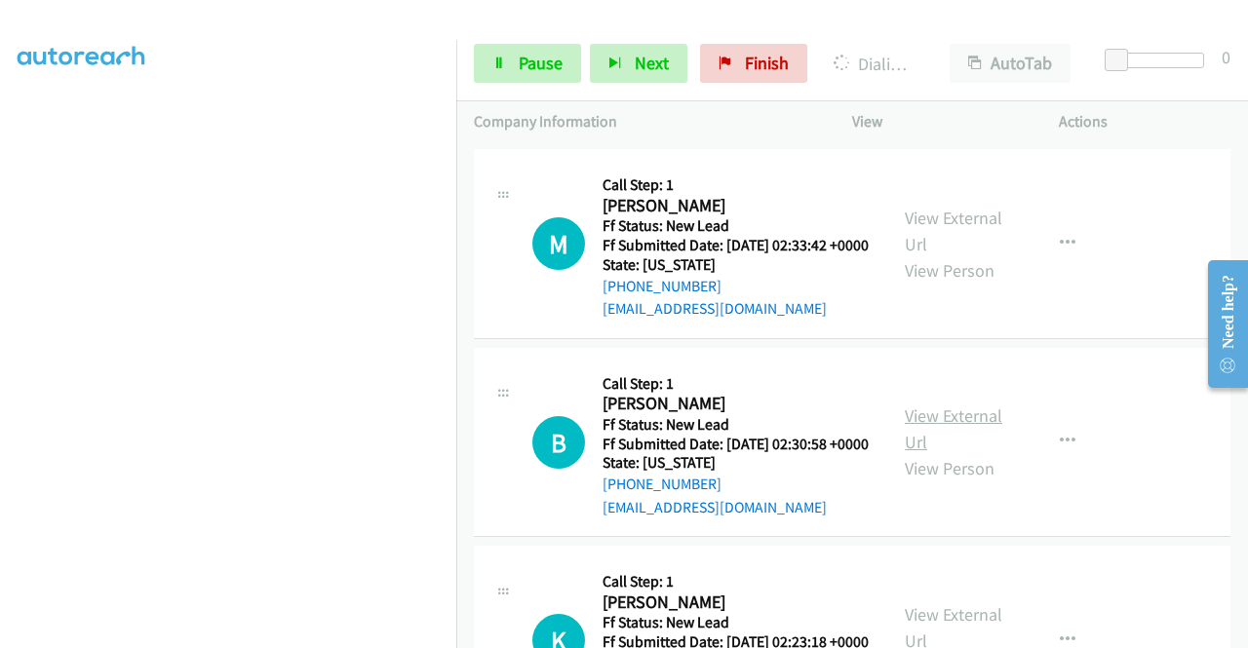
click at [938, 453] on link "View External Url" at bounding box center [953, 429] width 97 height 49
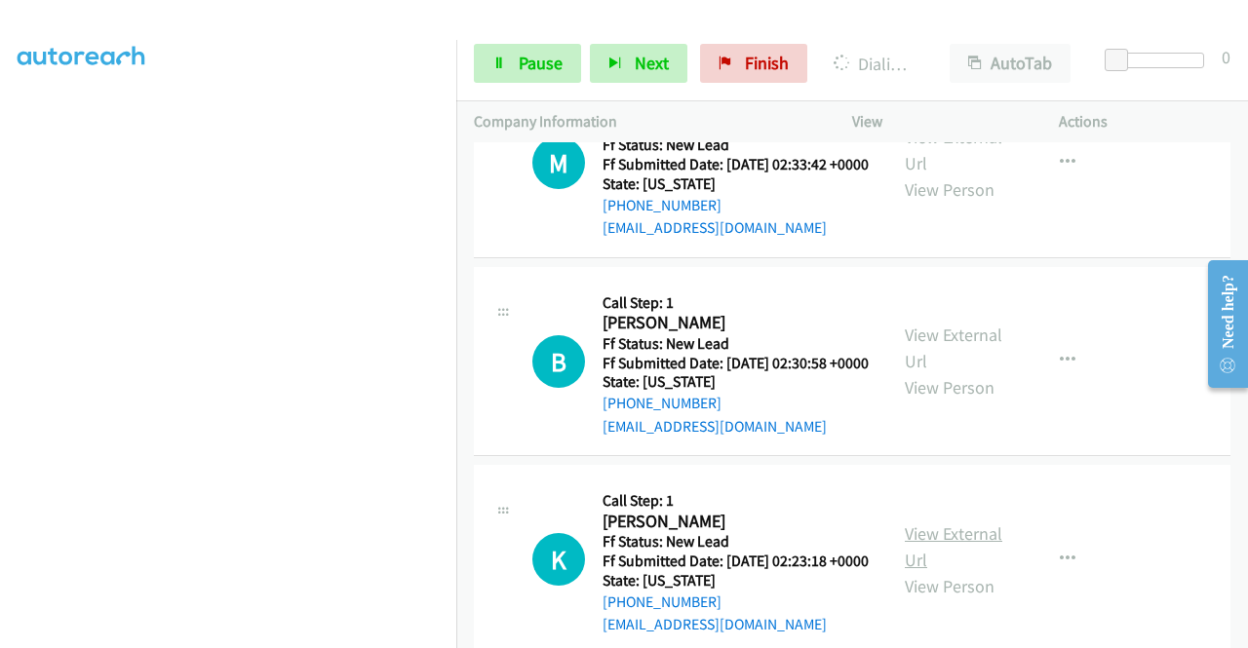
scroll to position [1365, 0]
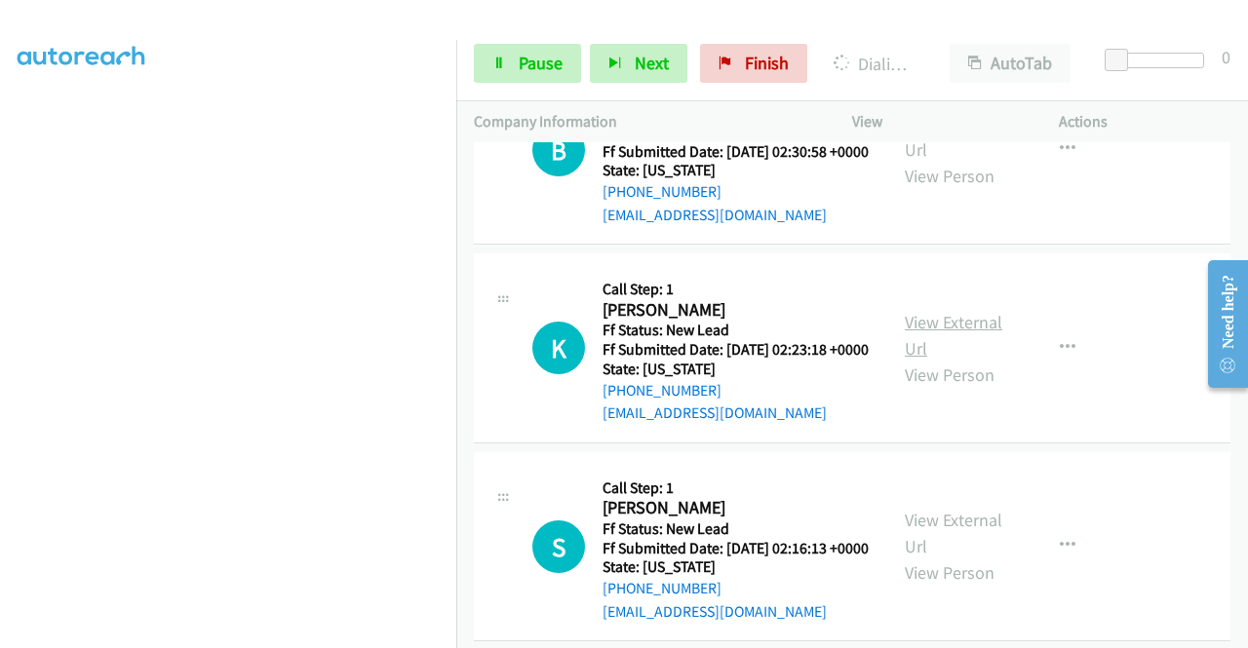
click at [977, 360] on link "View External Url" at bounding box center [953, 335] width 97 height 49
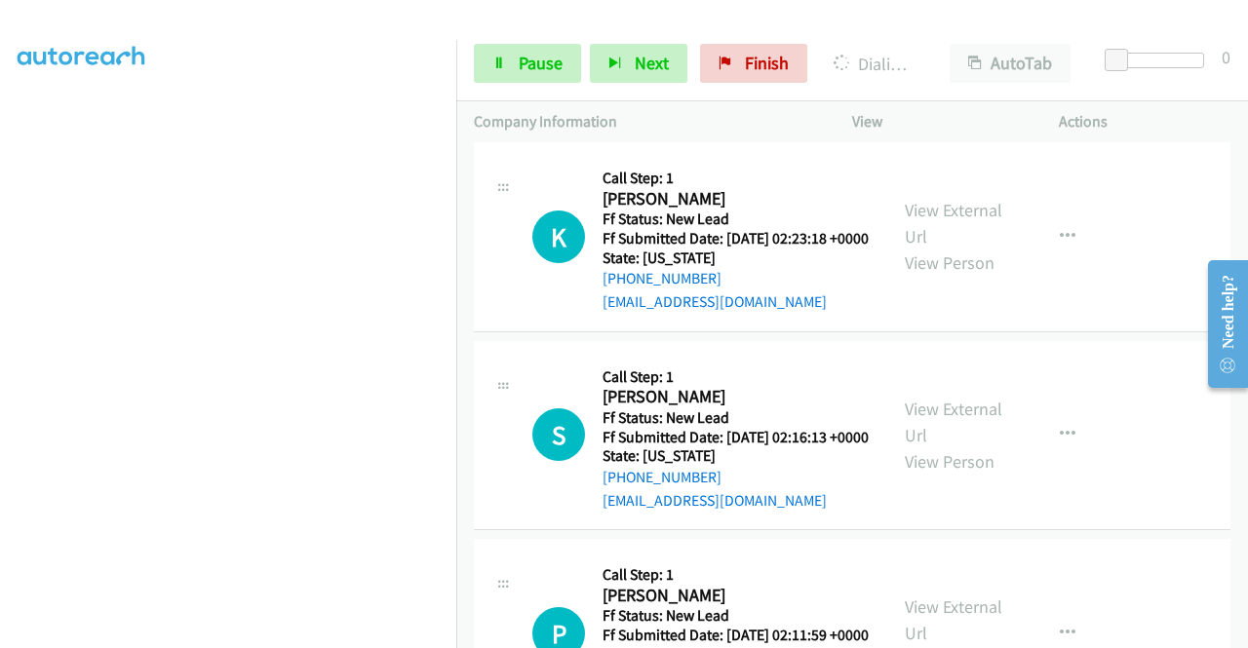
scroll to position [1698, 0]
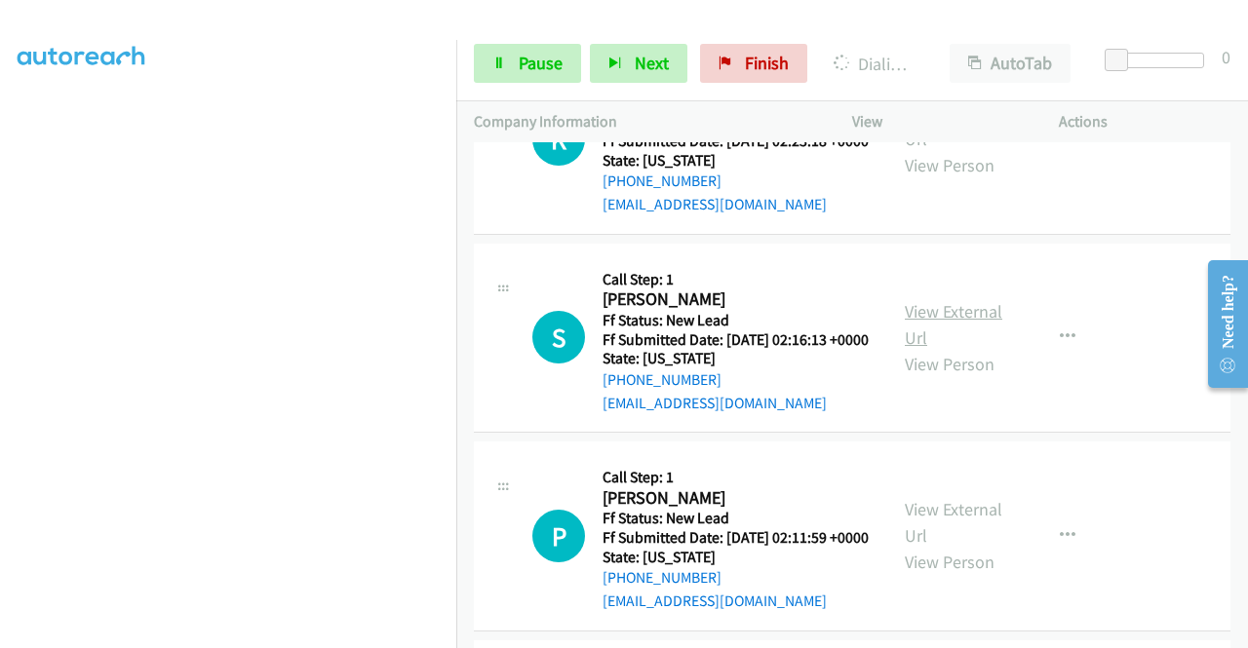
click at [930, 349] on link "View External Url" at bounding box center [953, 324] width 97 height 49
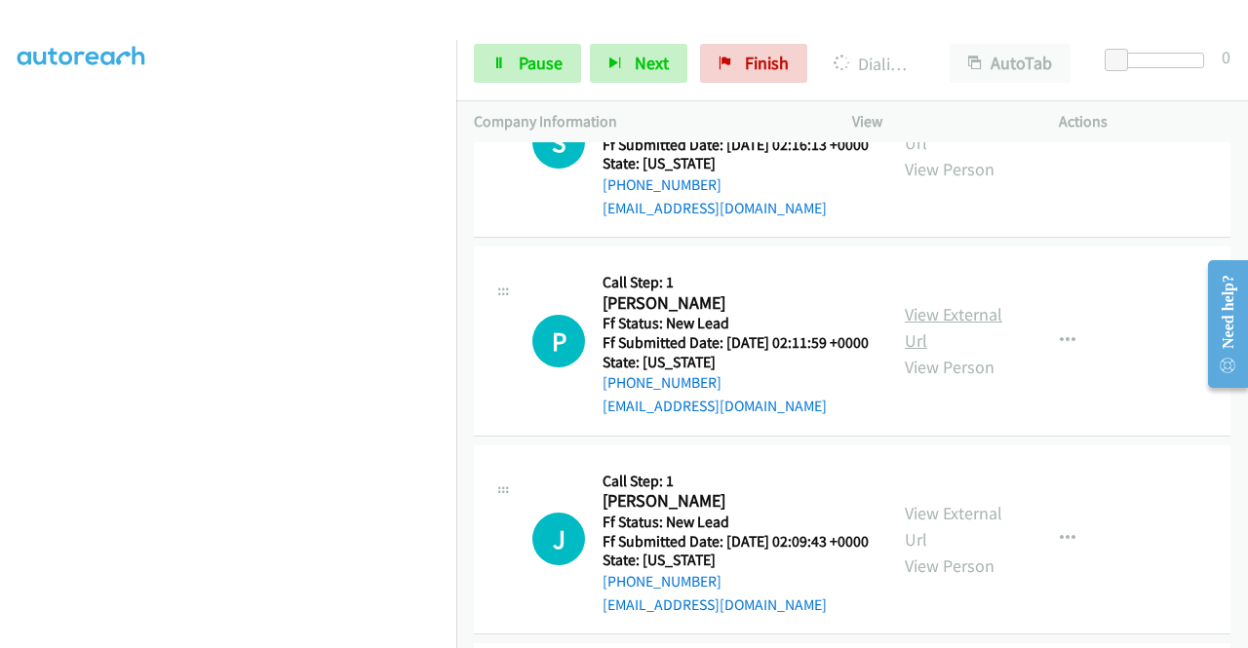
click at [937, 352] on link "View External Url" at bounding box center [953, 327] width 97 height 49
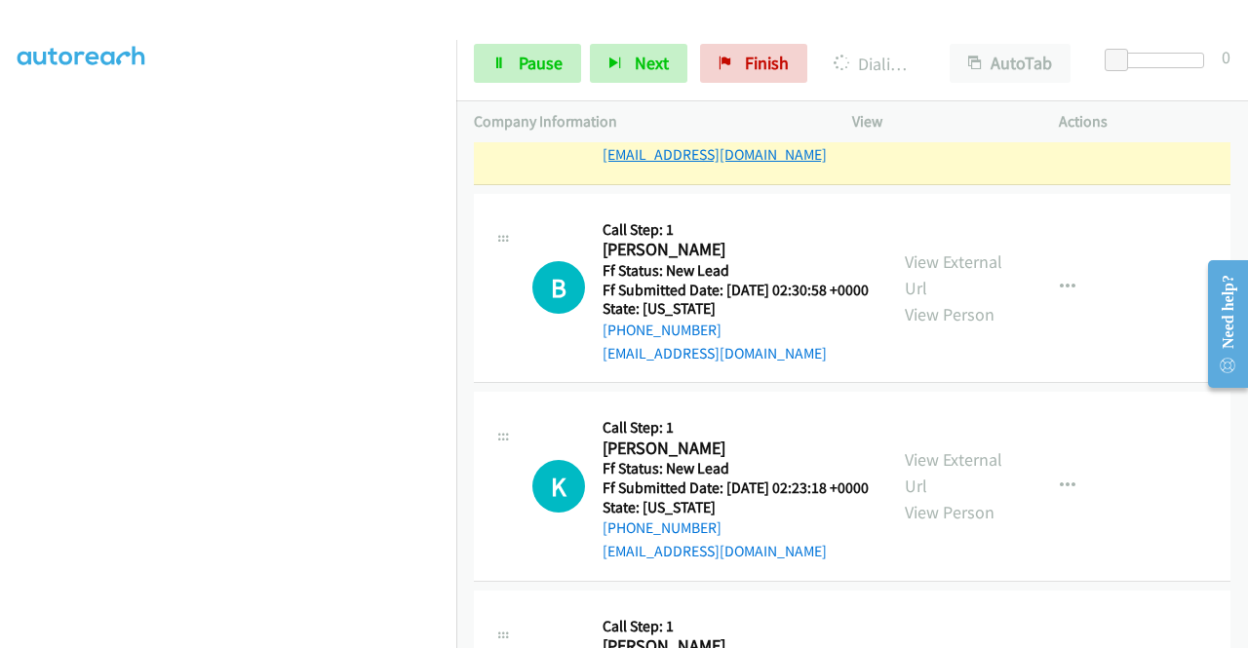
scroll to position [1308, 0]
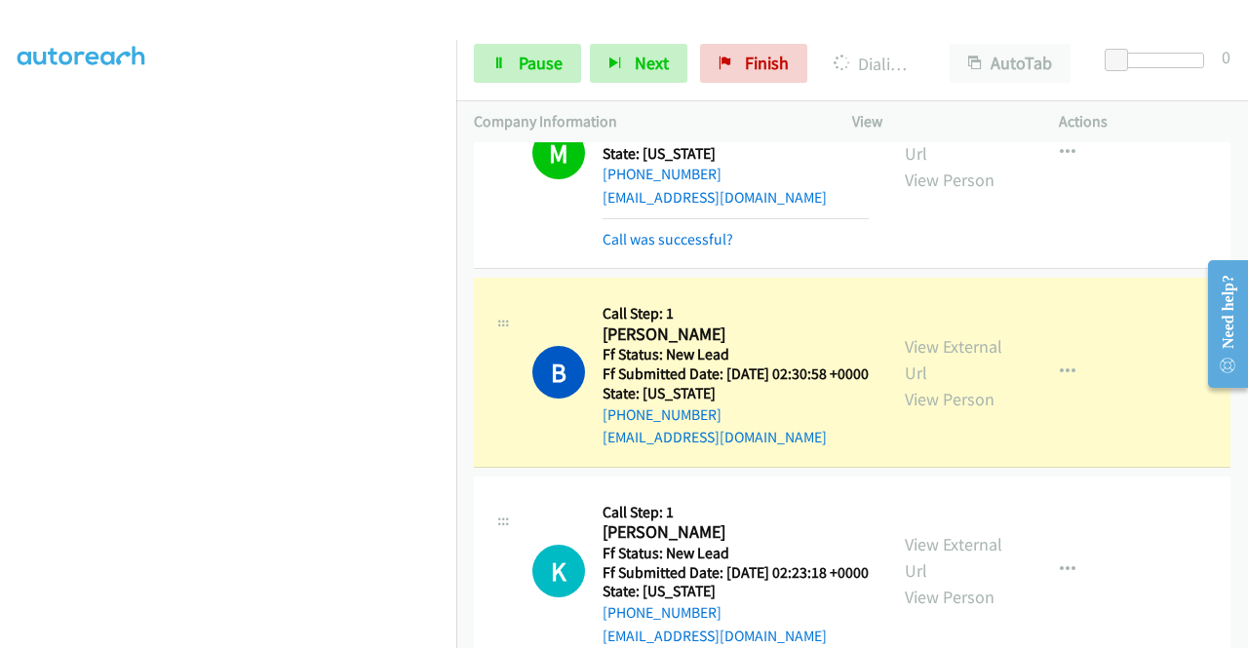
click at [1143, 122] on p "Actions" at bounding box center [1145, 121] width 172 height 23
click at [509, 65] on link "Pause" at bounding box center [527, 63] width 107 height 39
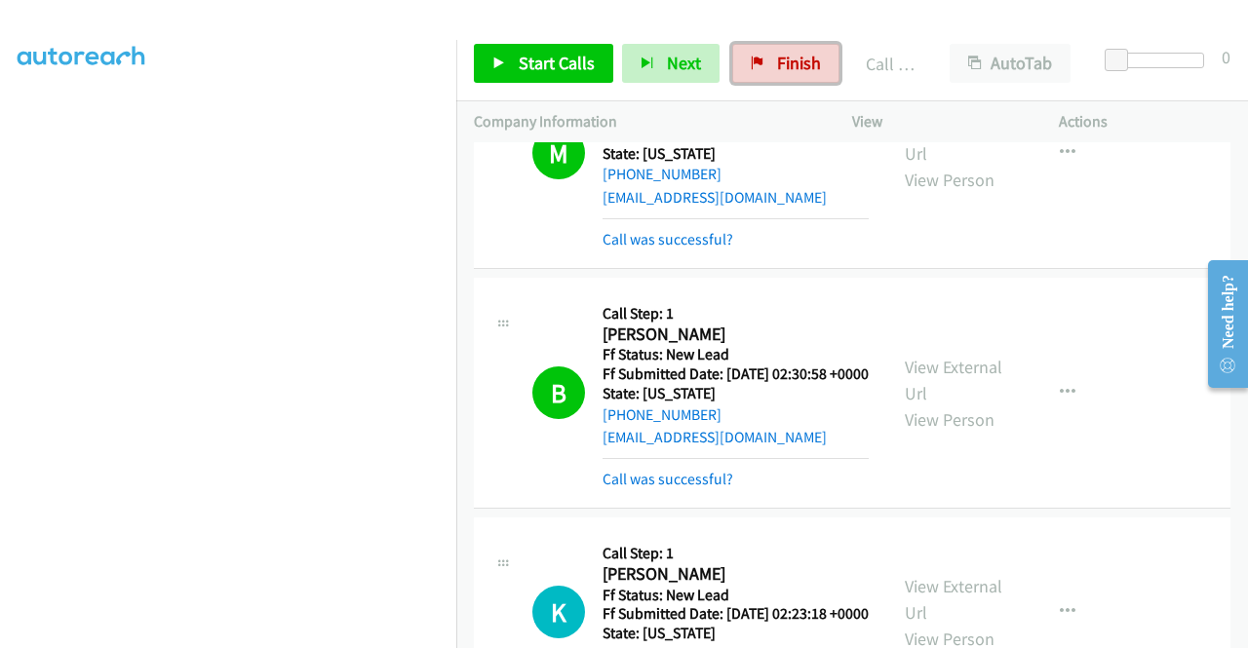
drag, startPoint x: 791, startPoint y: 51, endPoint x: 702, endPoint y: 102, distance: 102.7
click at [791, 51] on link "Finish" at bounding box center [785, 63] width 107 height 39
